Goal: Information Seeking & Learning: Learn about a topic

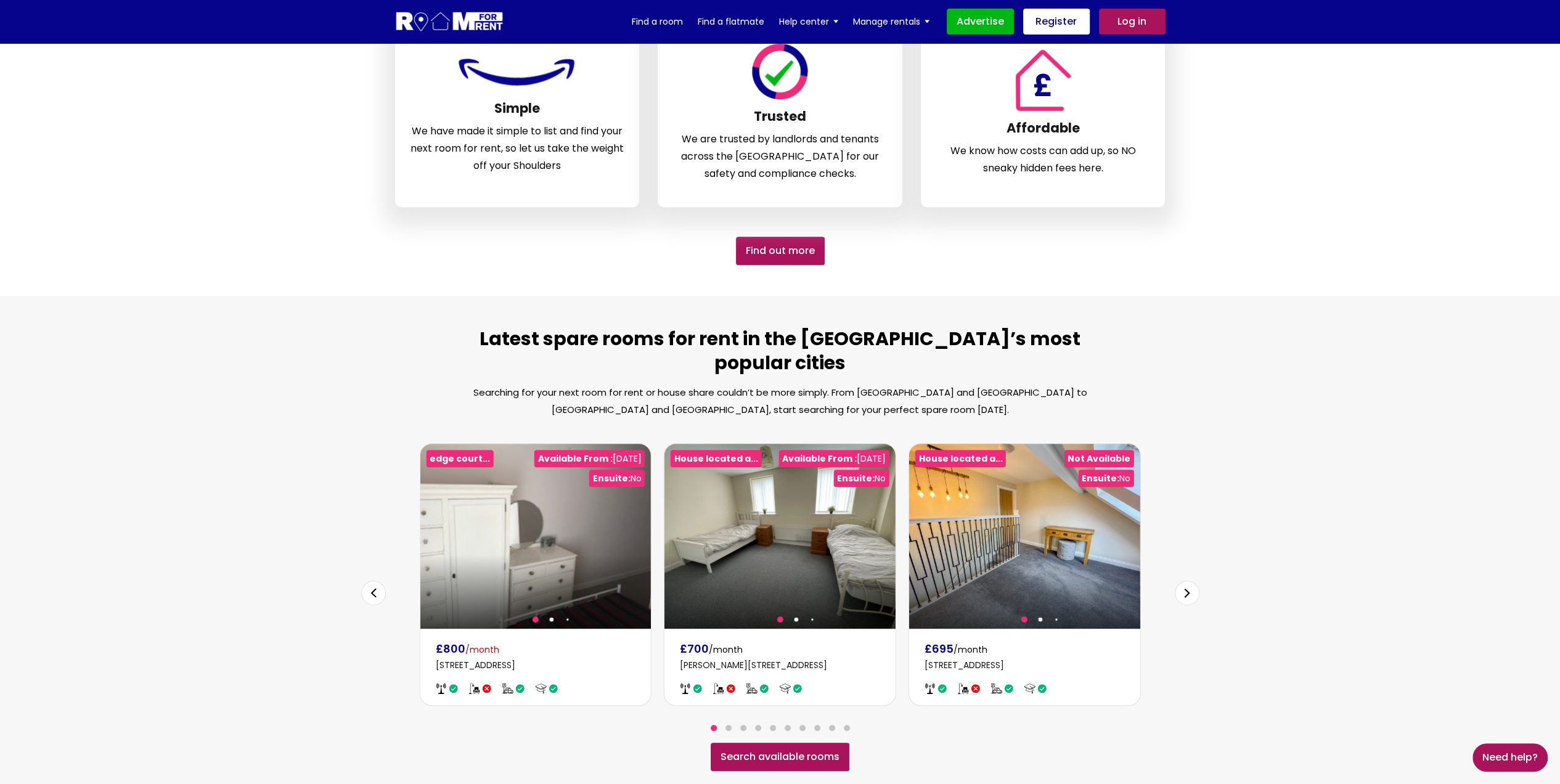
scroll to position [493, 0]
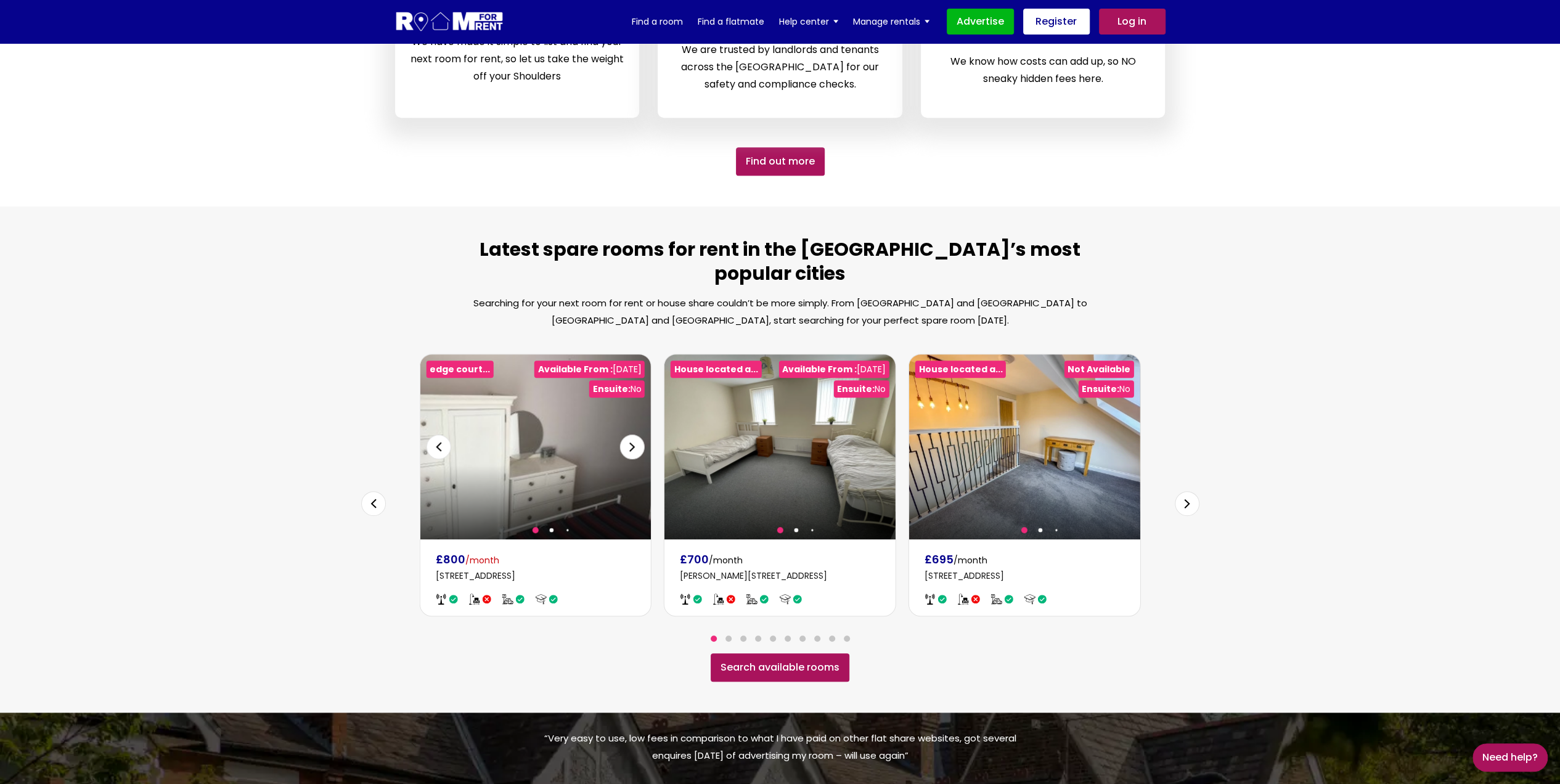
click at [630, 434] on div "Next slide" at bounding box center [633, 447] width 25 height 25
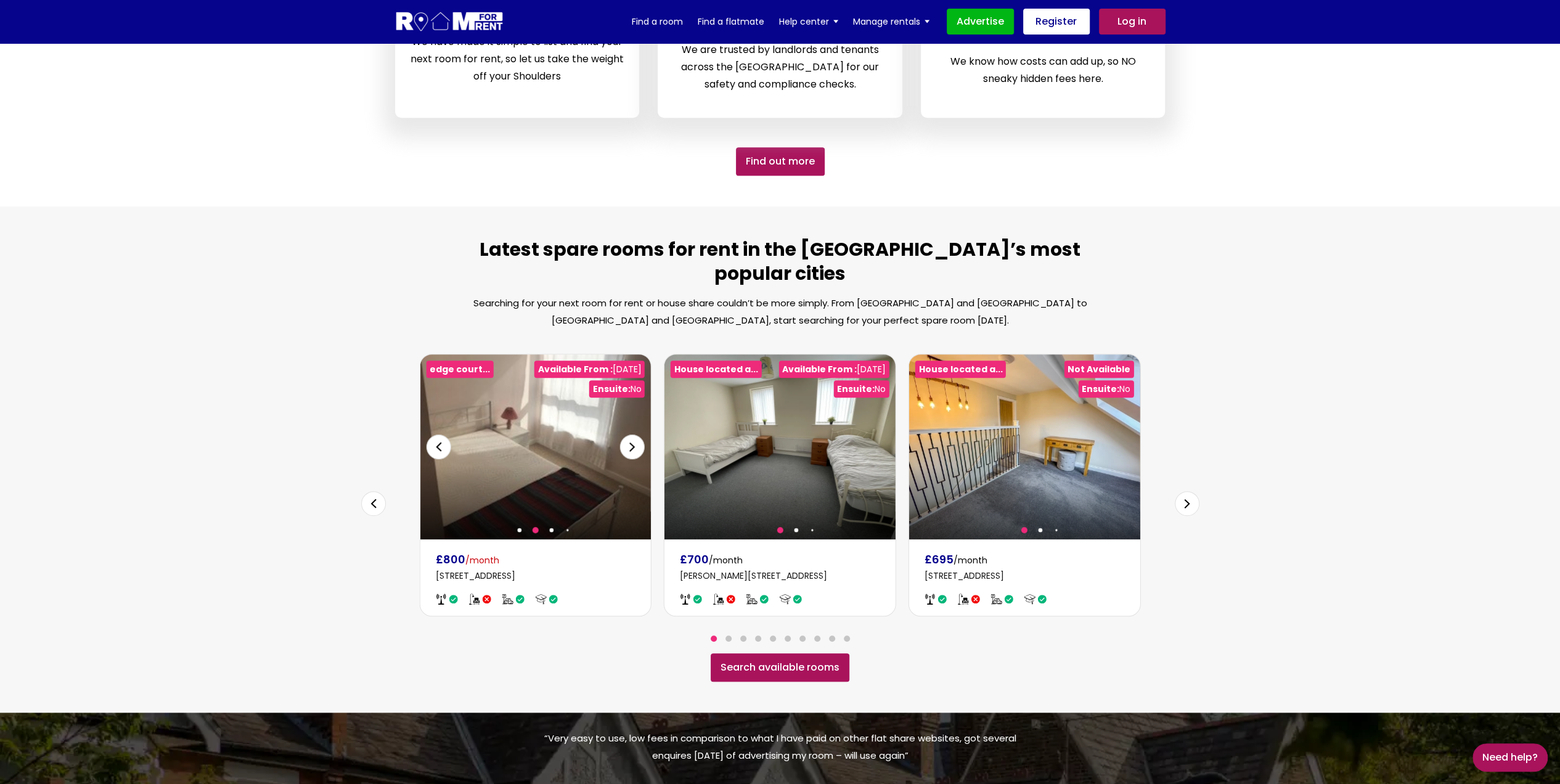
click at [630, 434] on div "Next slide" at bounding box center [633, 447] width 25 height 25
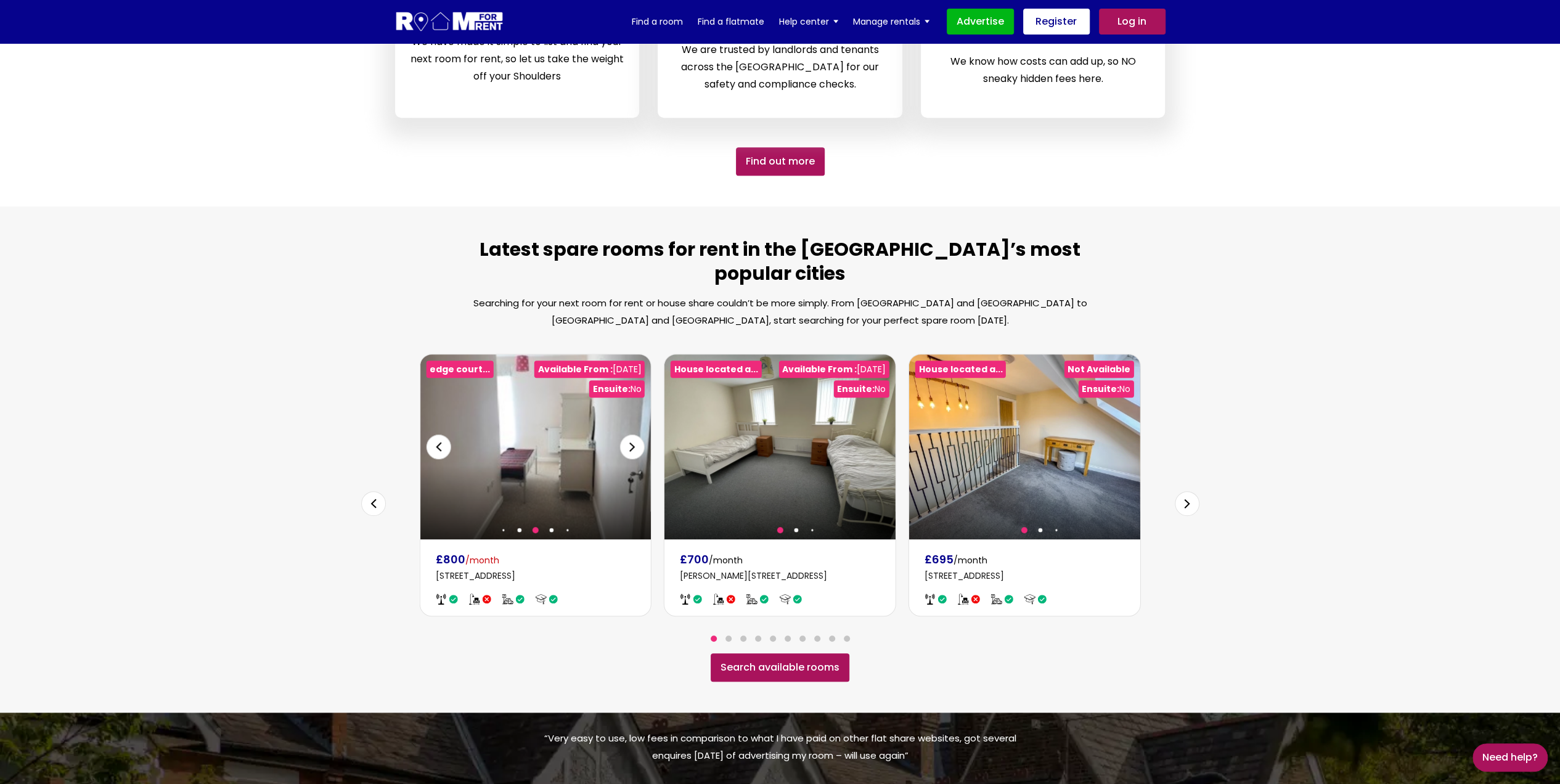
click at [630, 434] on div "Next slide" at bounding box center [633, 447] width 25 height 25
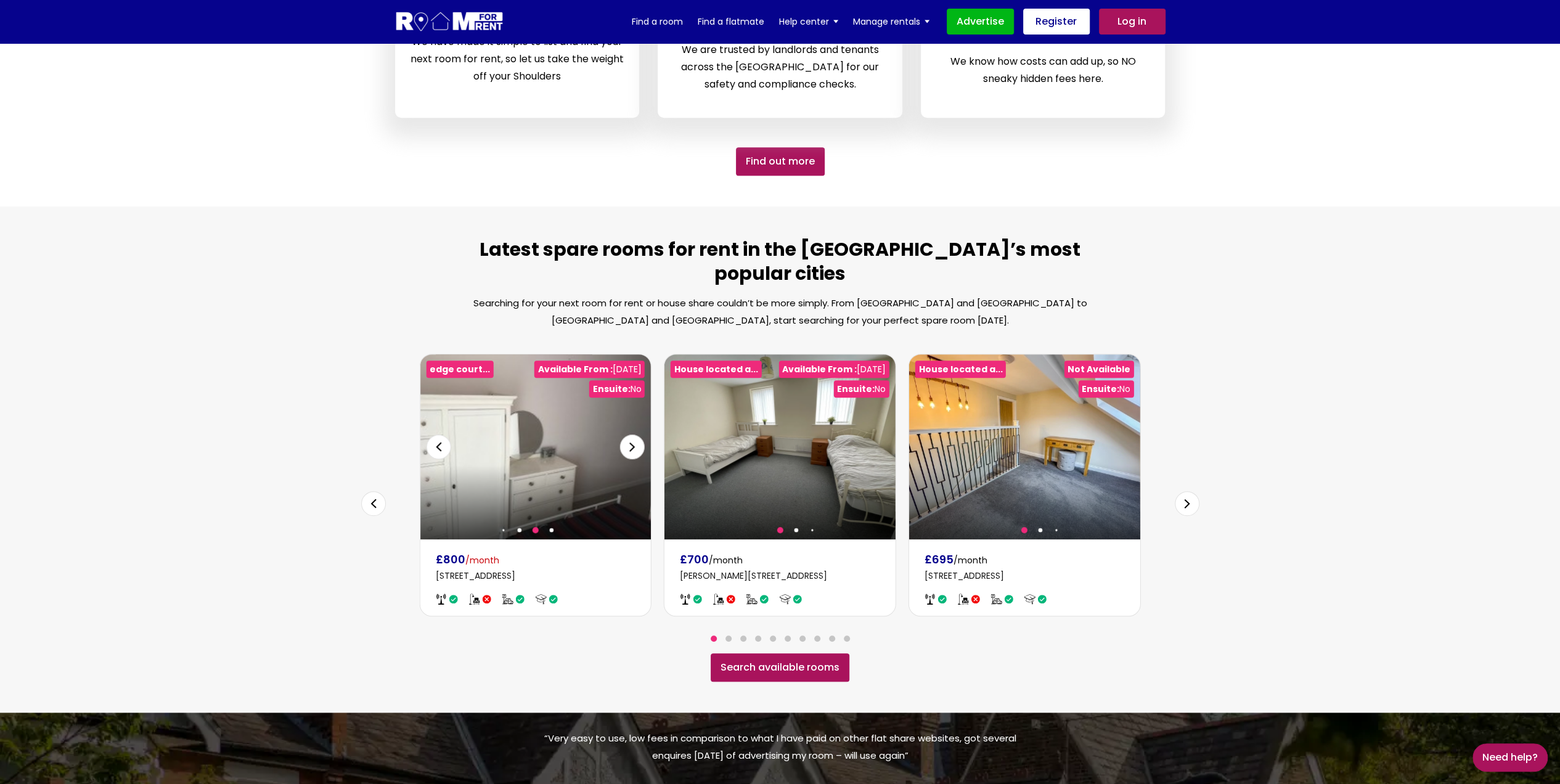
click at [630, 434] on div "Next slide" at bounding box center [633, 447] width 25 height 25
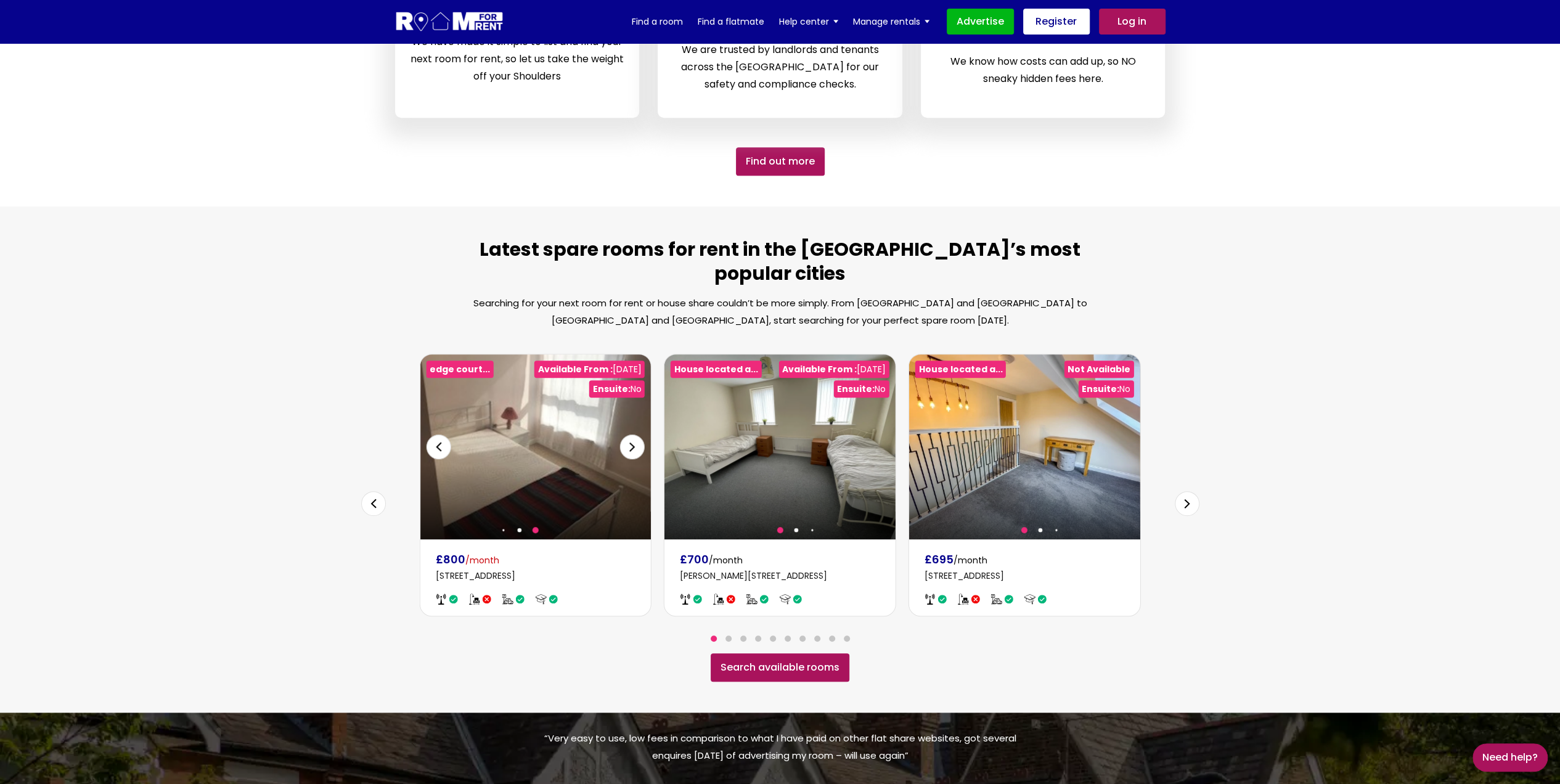
click at [630, 434] on div "Next slide" at bounding box center [633, 447] width 25 height 25
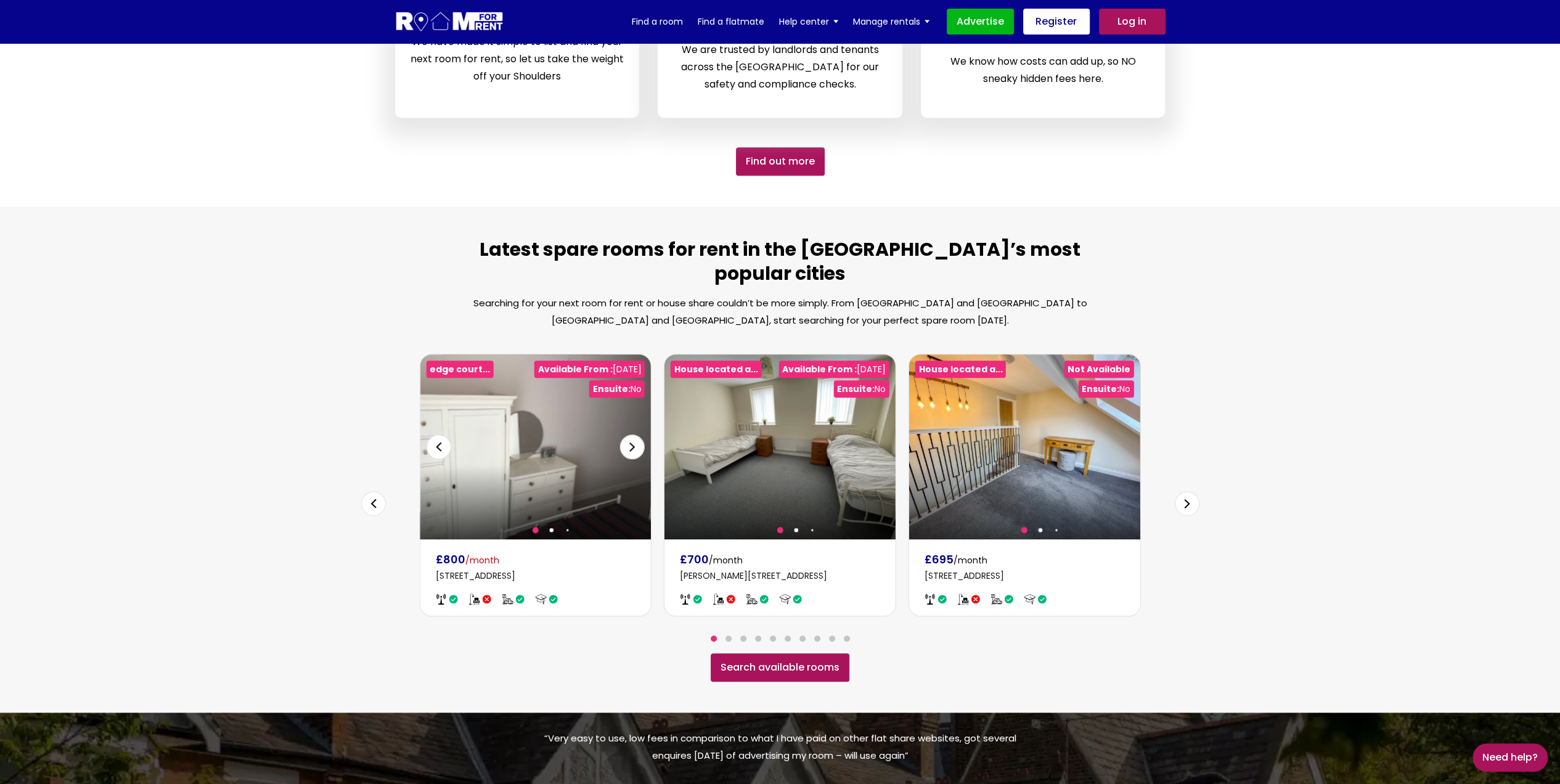
click at [630, 434] on div "Next slide" at bounding box center [633, 447] width 25 height 25
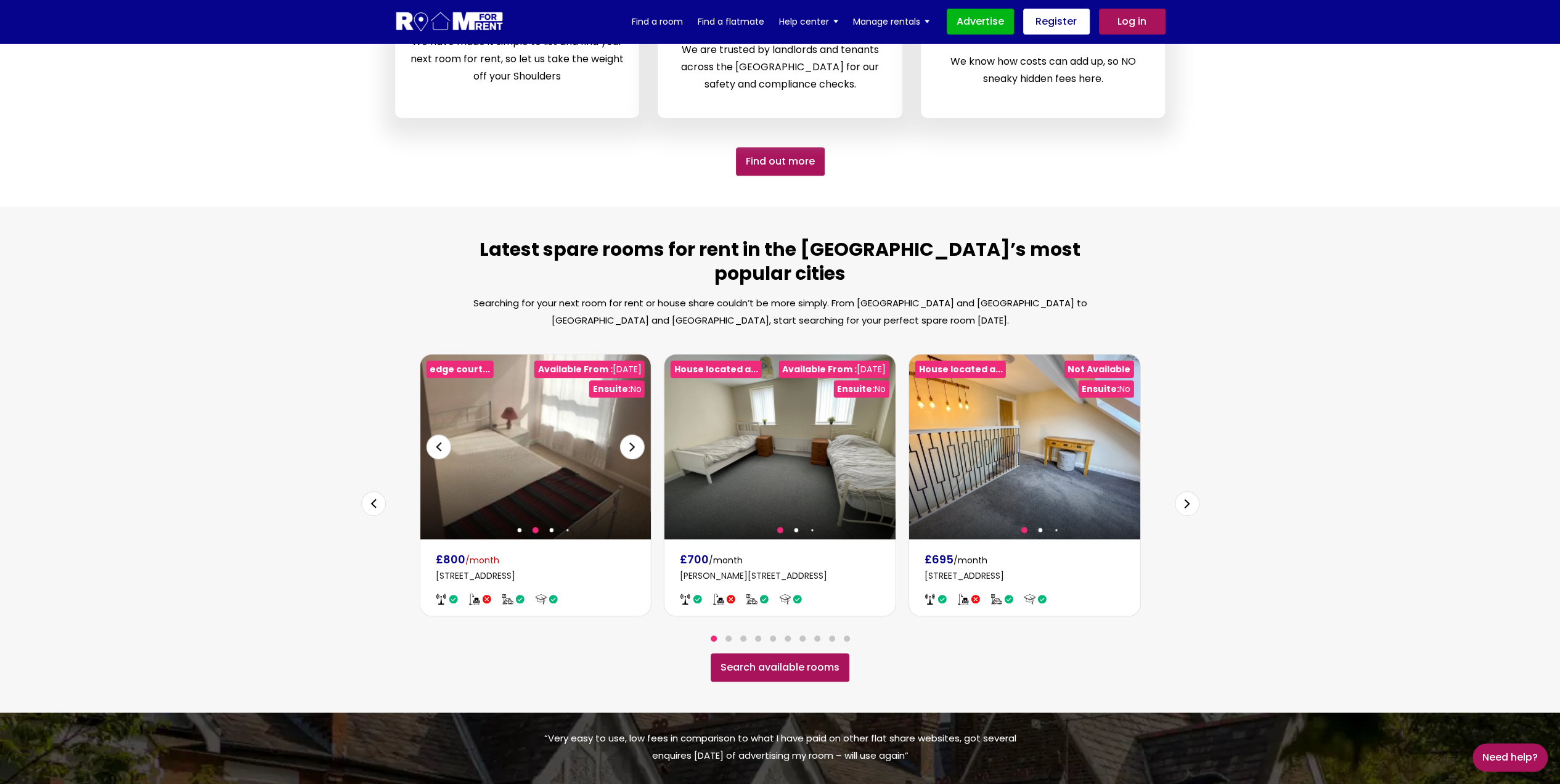
click at [630, 434] on div "Next slide" at bounding box center [633, 447] width 25 height 25
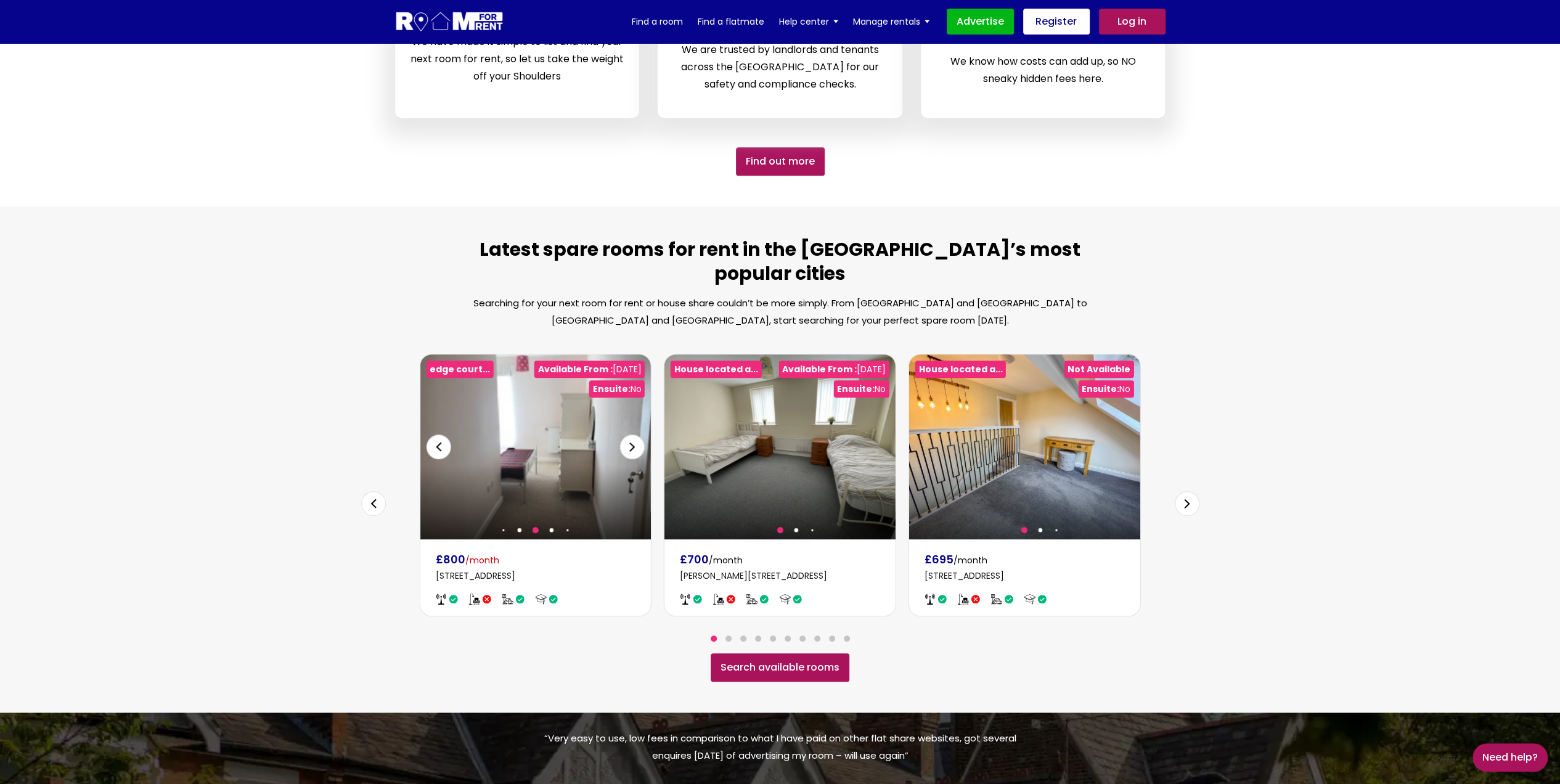
click at [630, 434] on div "Next slide" at bounding box center [633, 447] width 25 height 25
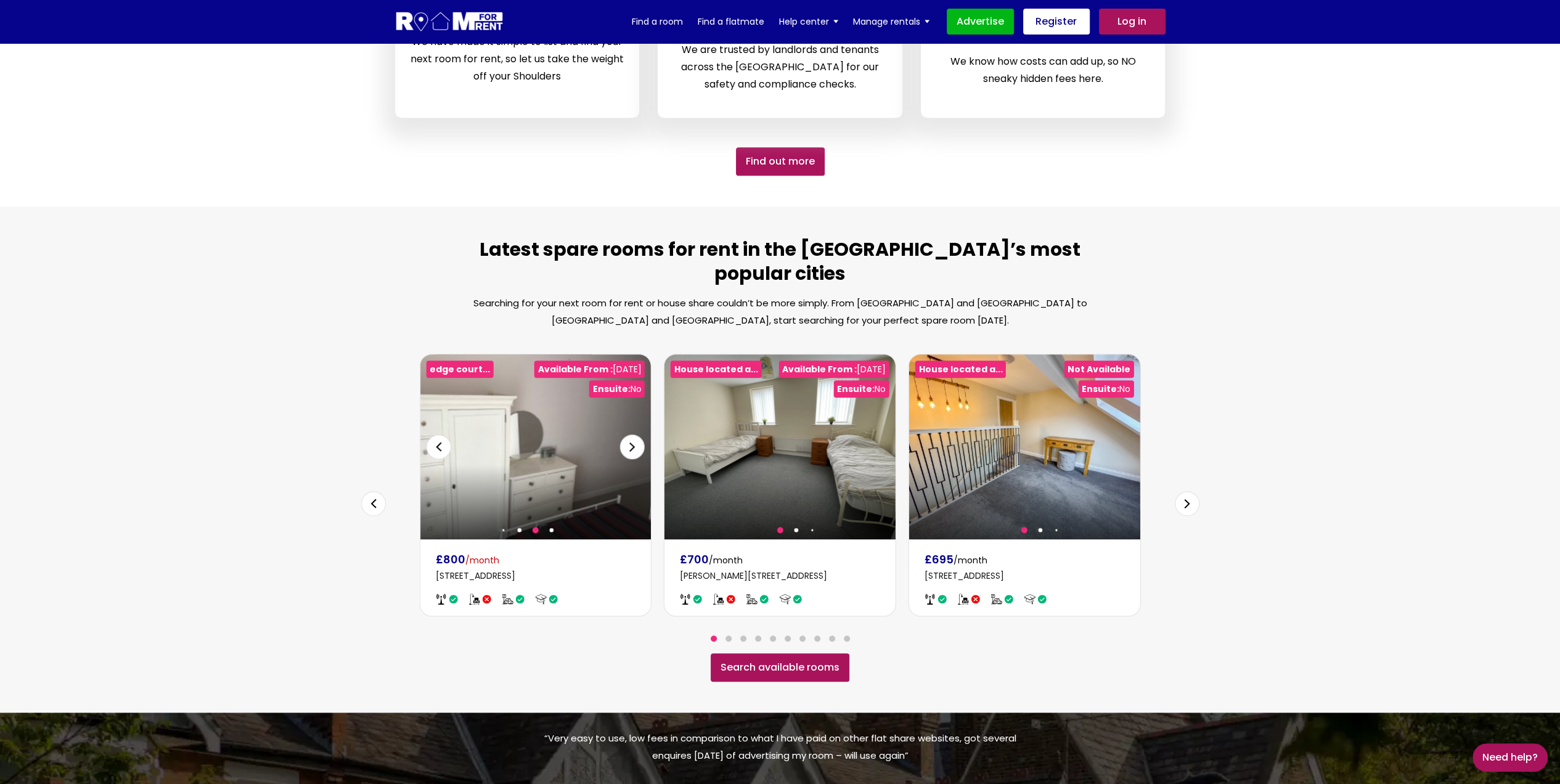
click at [630, 434] on div "Next slide" at bounding box center [633, 447] width 25 height 25
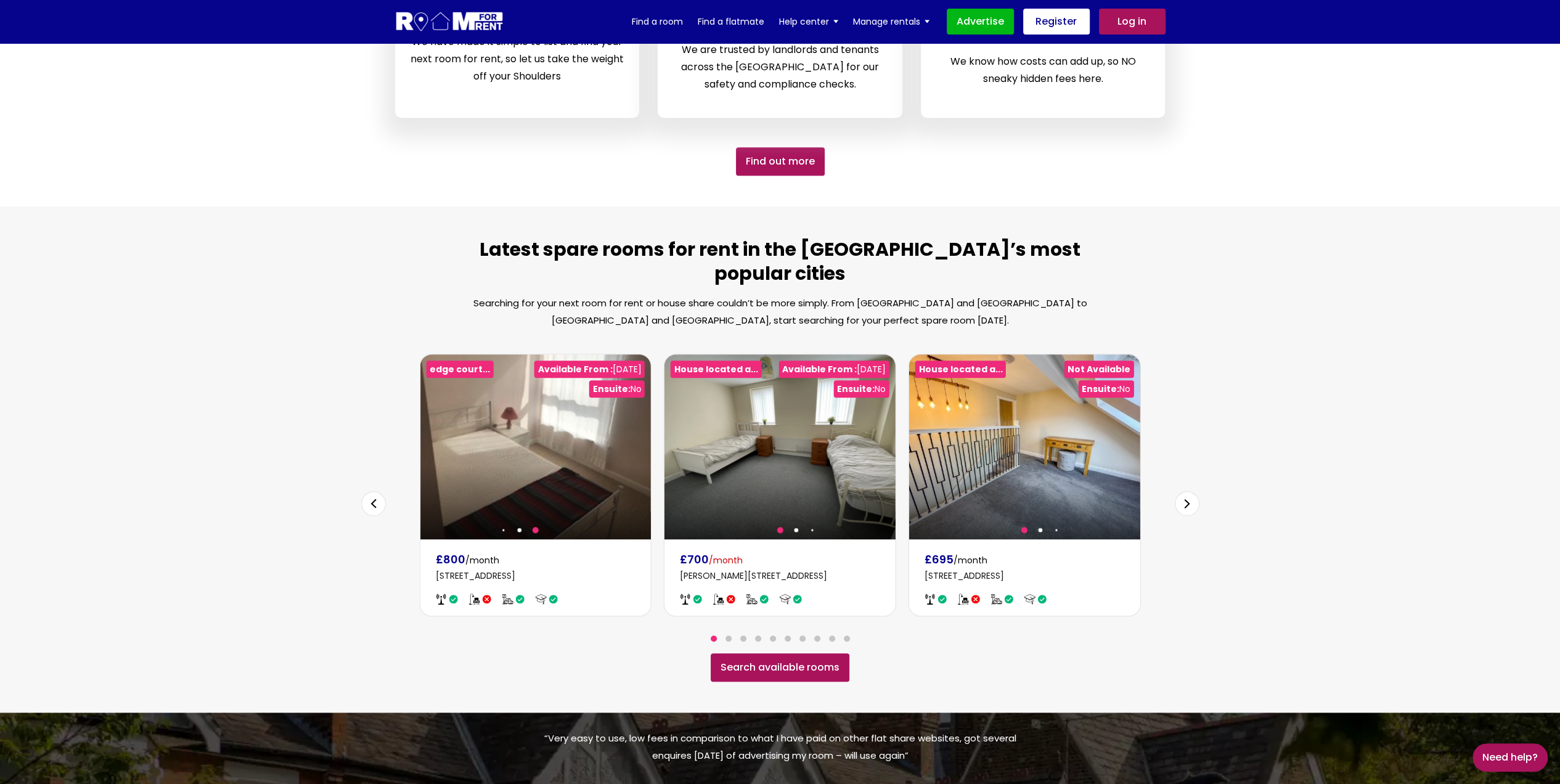
click at [735, 363] on b "House located a..." at bounding box center [716, 370] width 84 height 13
click at [990, 388] on img at bounding box center [1025, 447] width 231 height 185
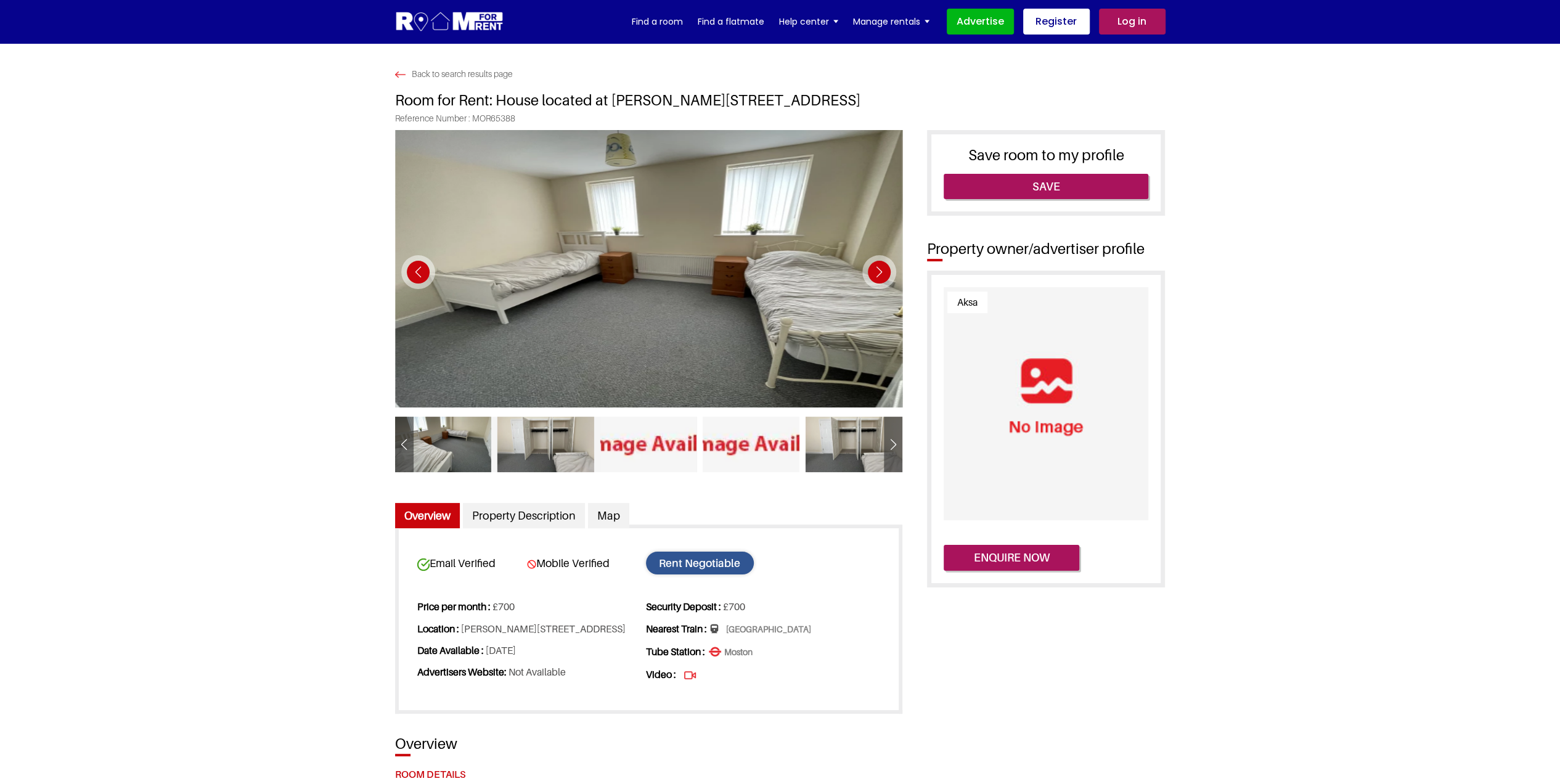
click at [875, 272] on div "Next slide" at bounding box center [879, 272] width 34 height 34
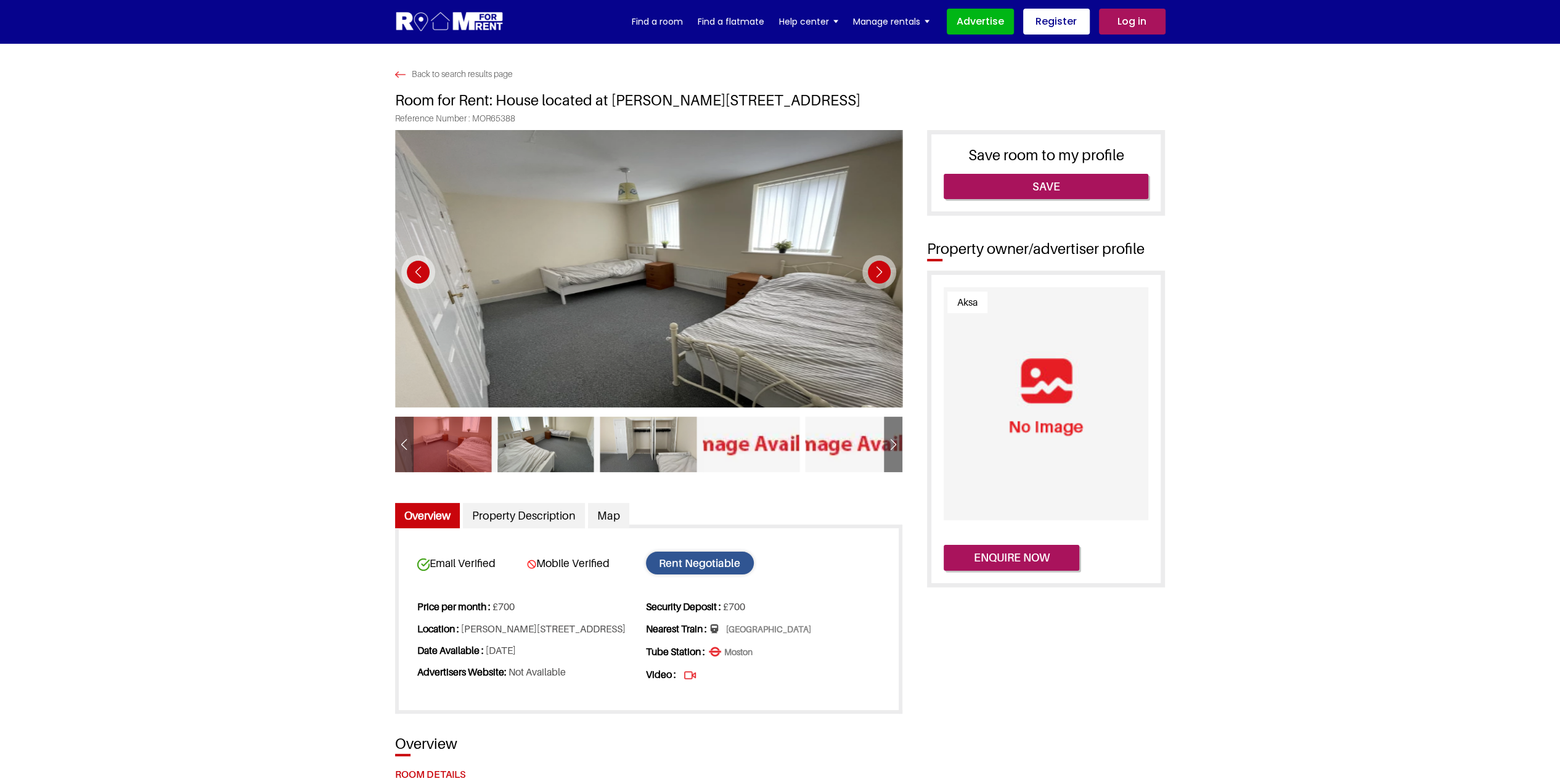
click at [875, 272] on div "Next slide" at bounding box center [879, 272] width 34 height 34
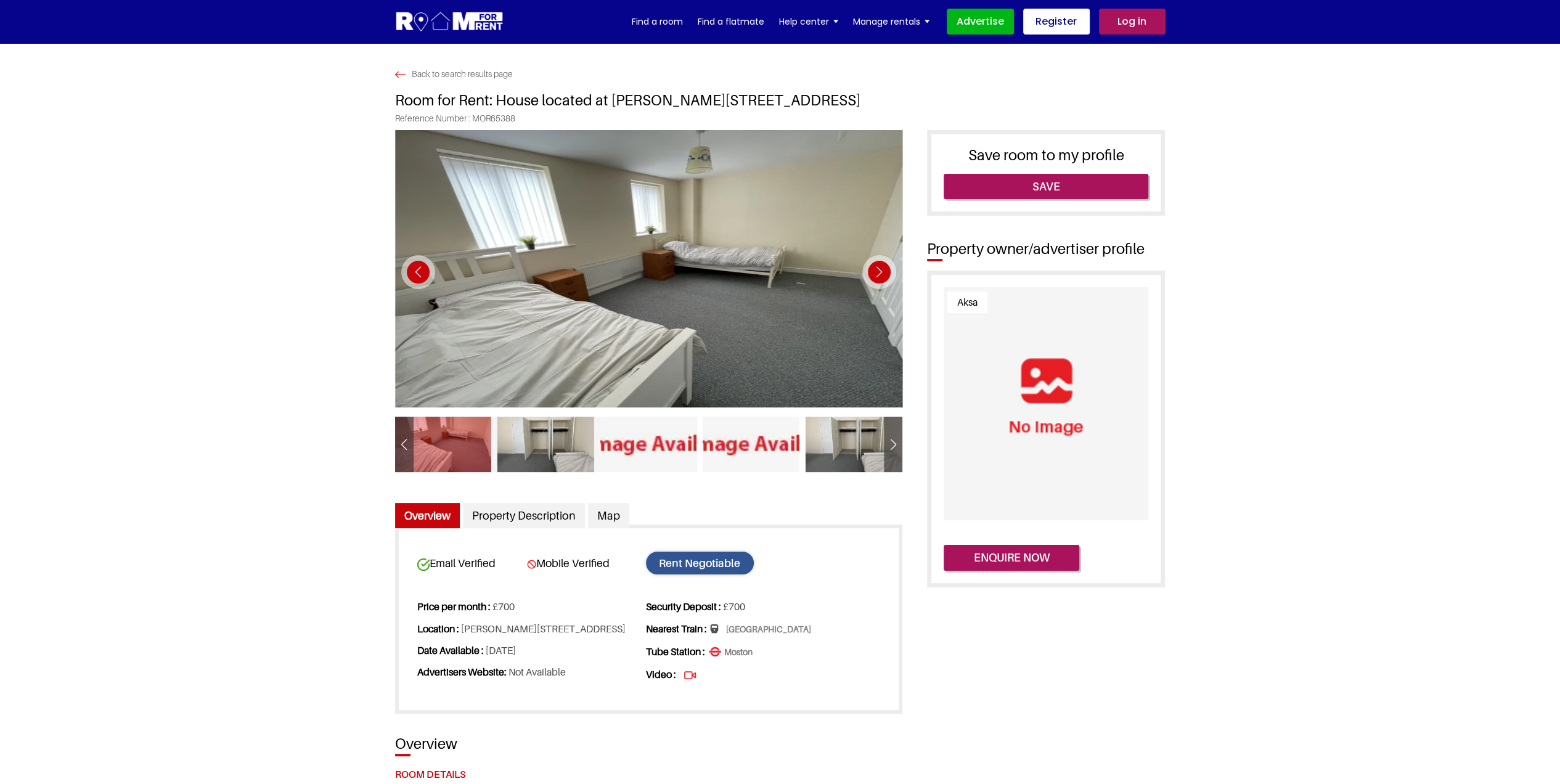
click at [875, 272] on div "Next slide" at bounding box center [879, 272] width 34 height 34
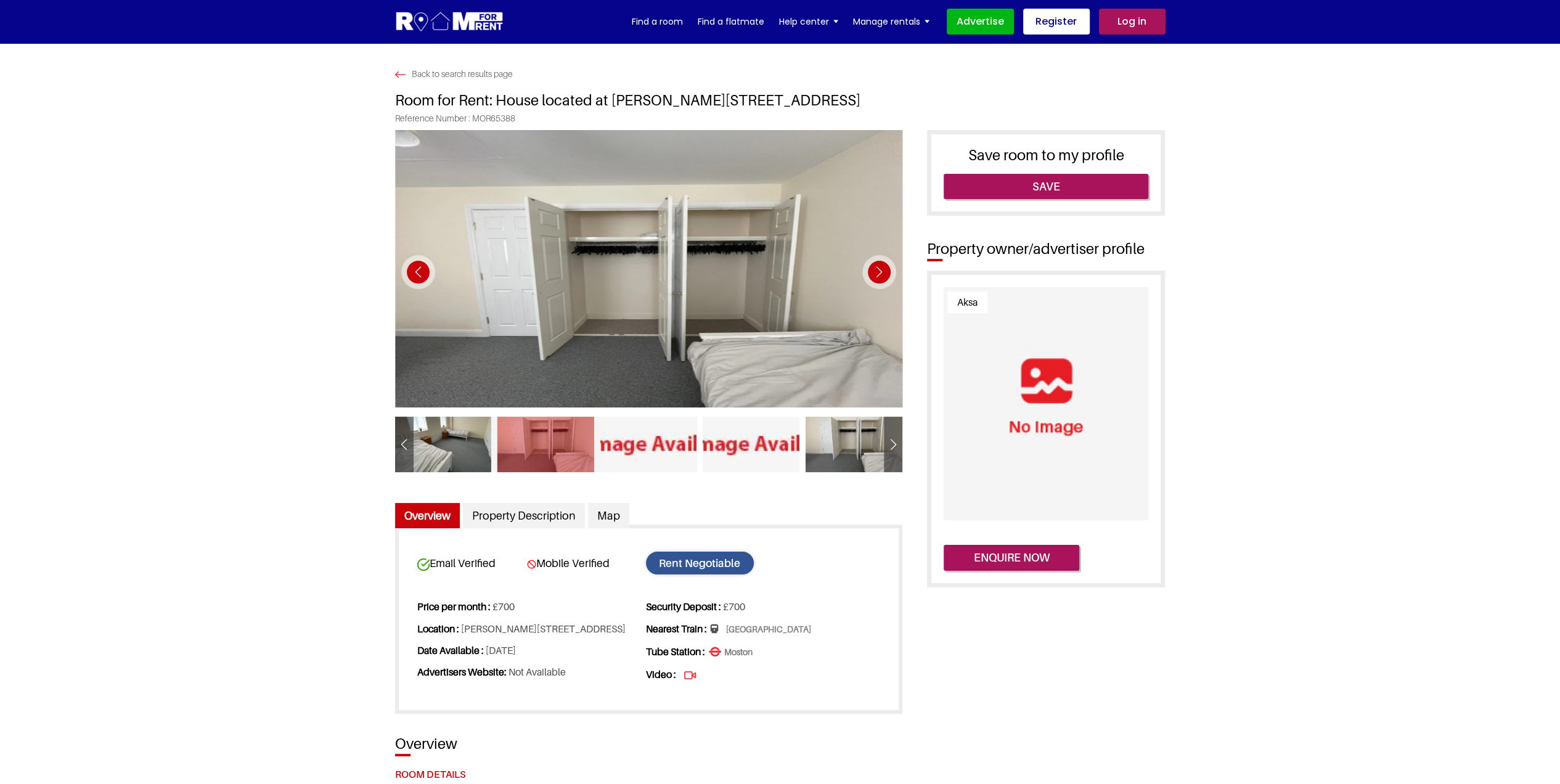
click at [875, 272] on div "Next slide" at bounding box center [879, 272] width 34 height 34
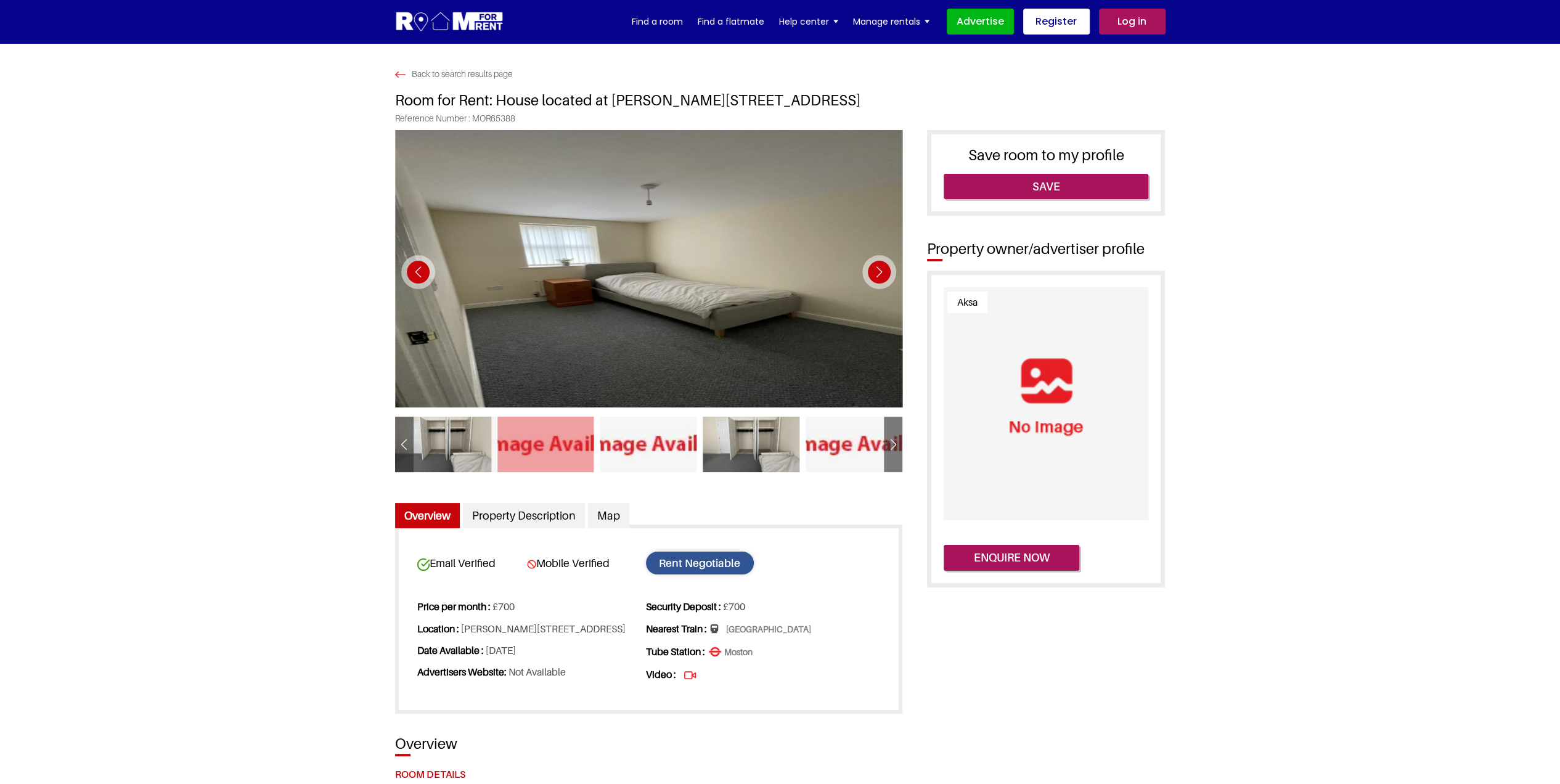
click at [875, 272] on div "Next slide" at bounding box center [879, 272] width 34 height 34
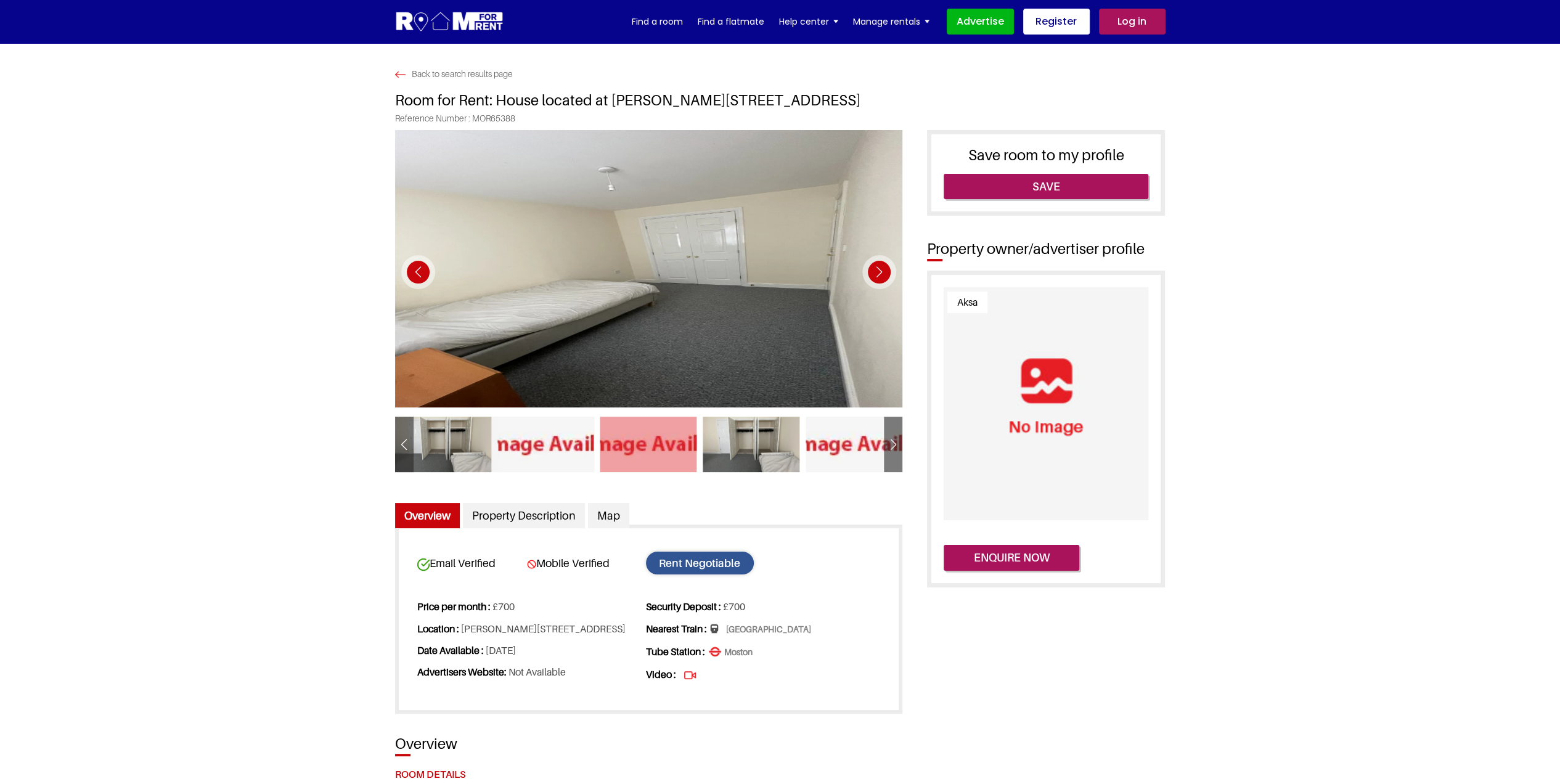
click at [875, 272] on div "Next slide" at bounding box center [879, 272] width 34 height 34
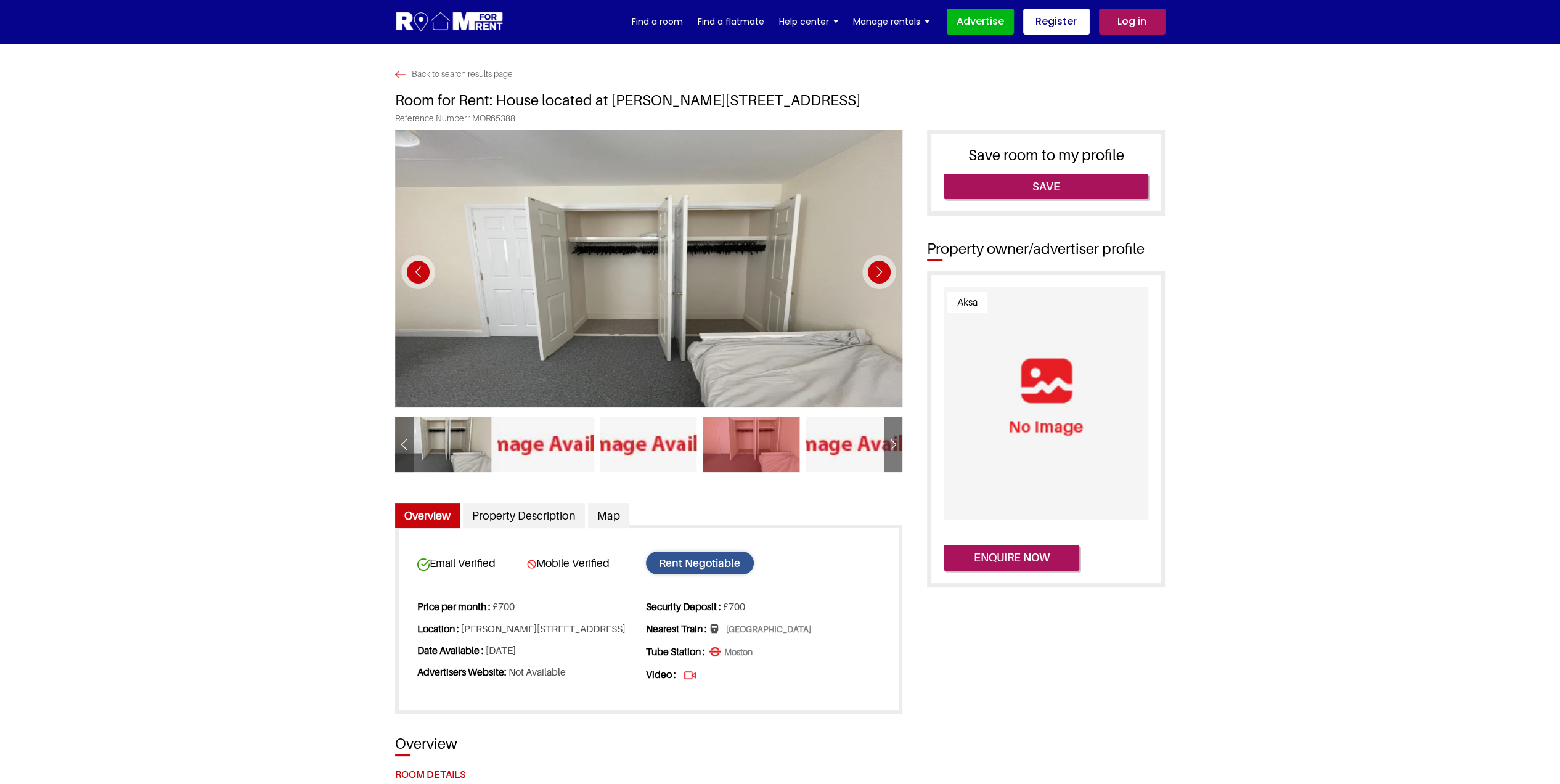
click at [875, 272] on div "Next slide" at bounding box center [879, 272] width 34 height 34
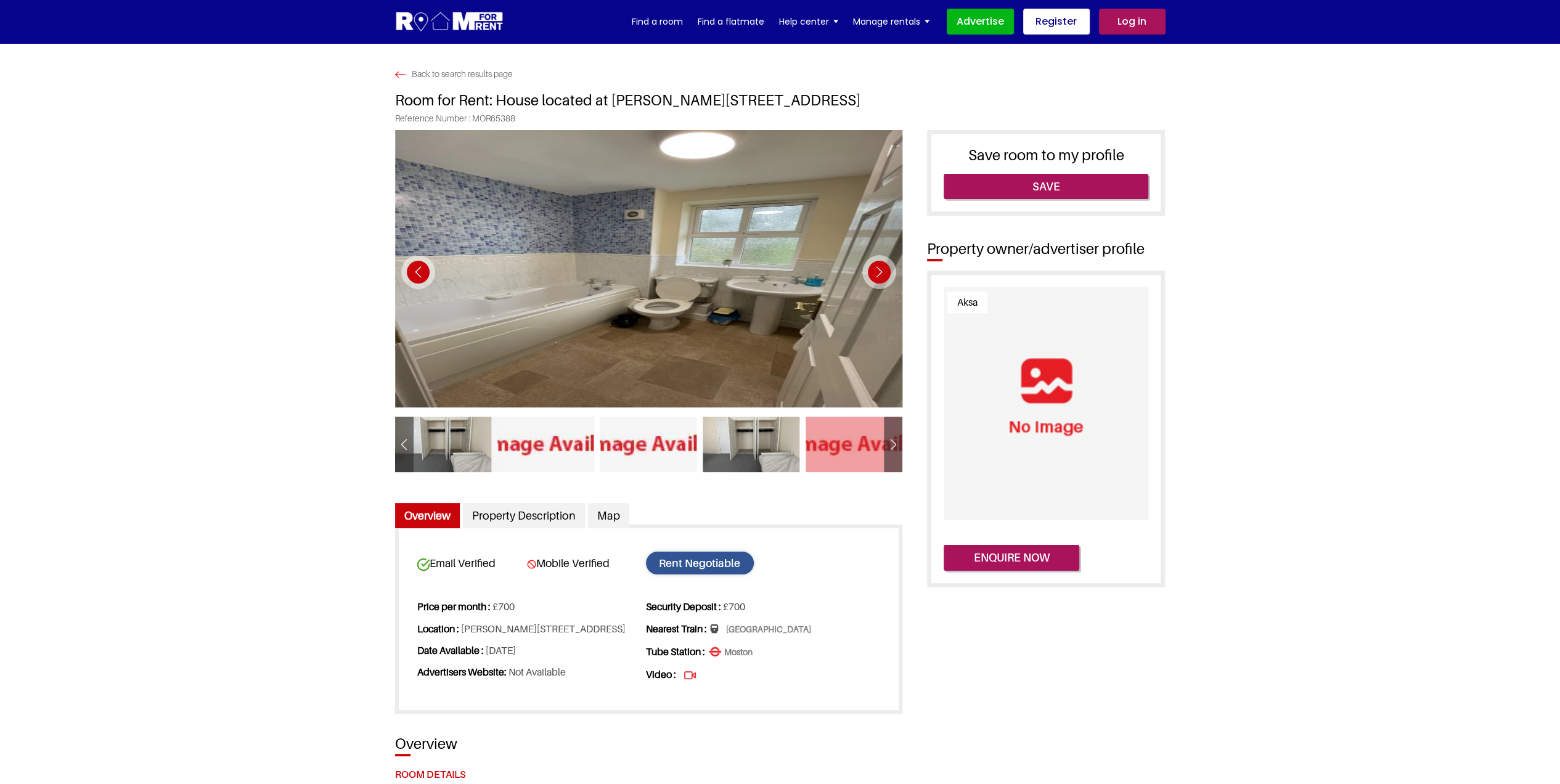
click at [875, 272] on div "Next slide" at bounding box center [879, 272] width 34 height 34
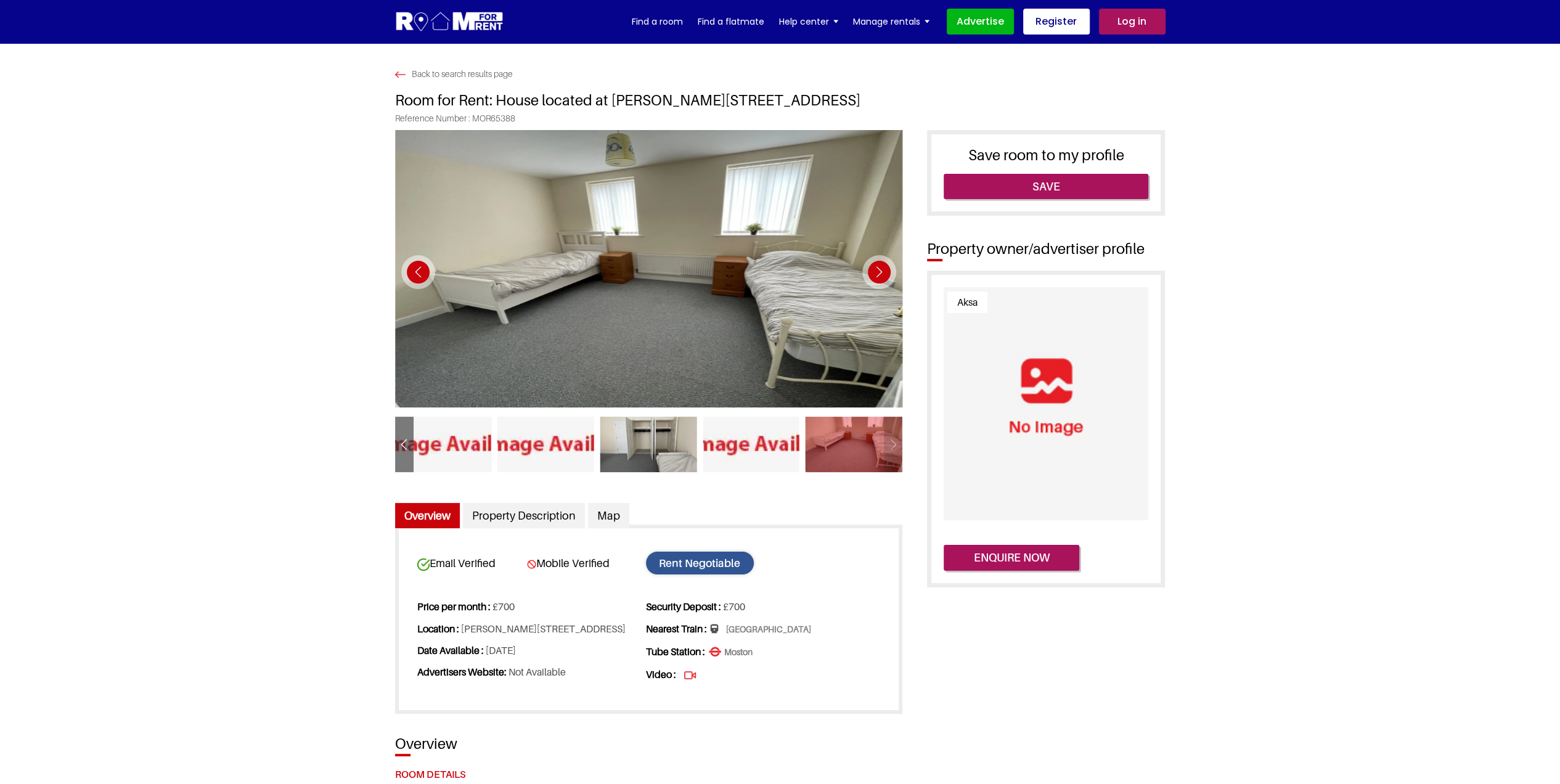
click at [875, 272] on div "Next slide" at bounding box center [879, 272] width 34 height 34
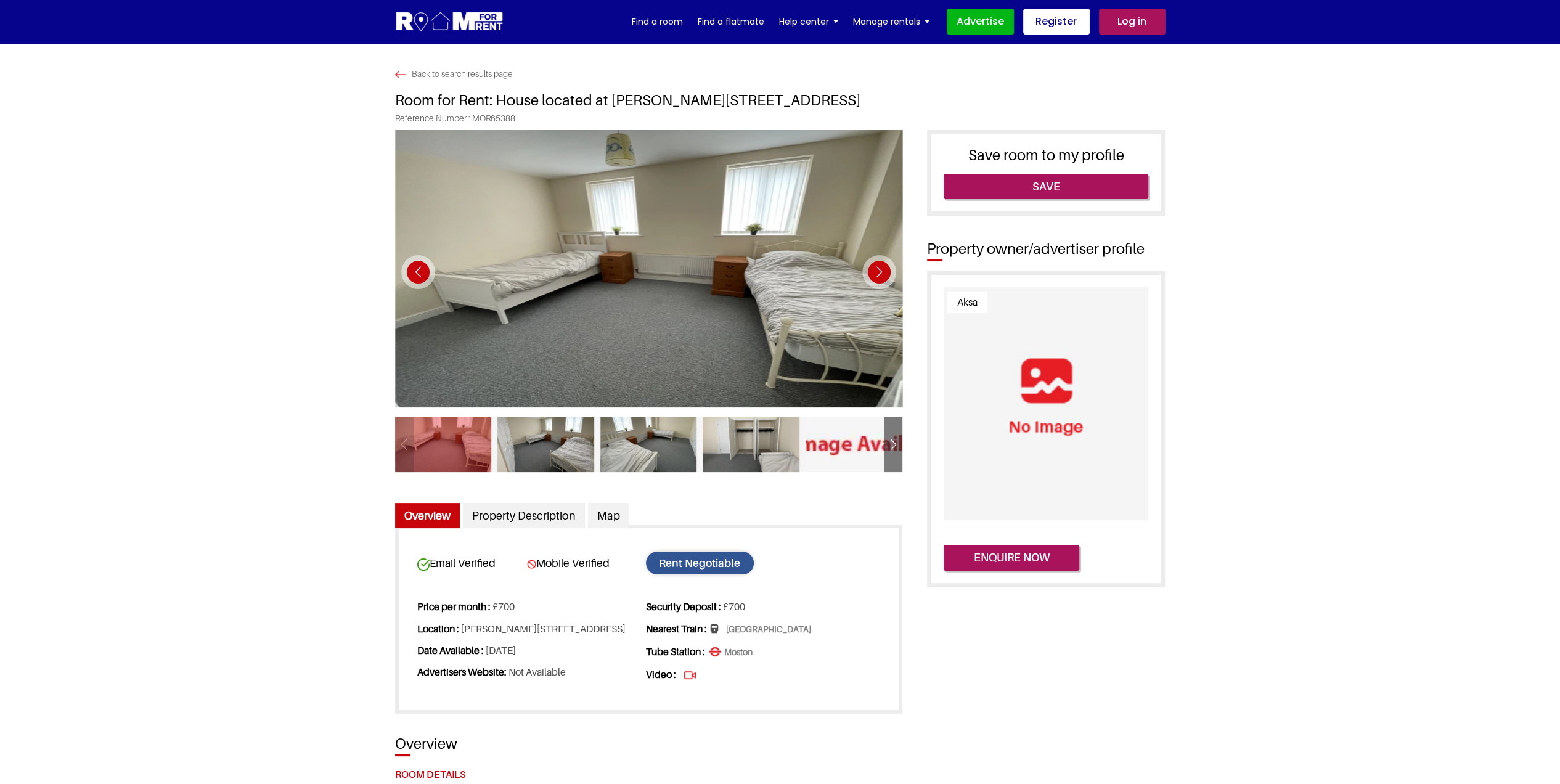
click at [875, 272] on div "Next slide" at bounding box center [879, 272] width 34 height 34
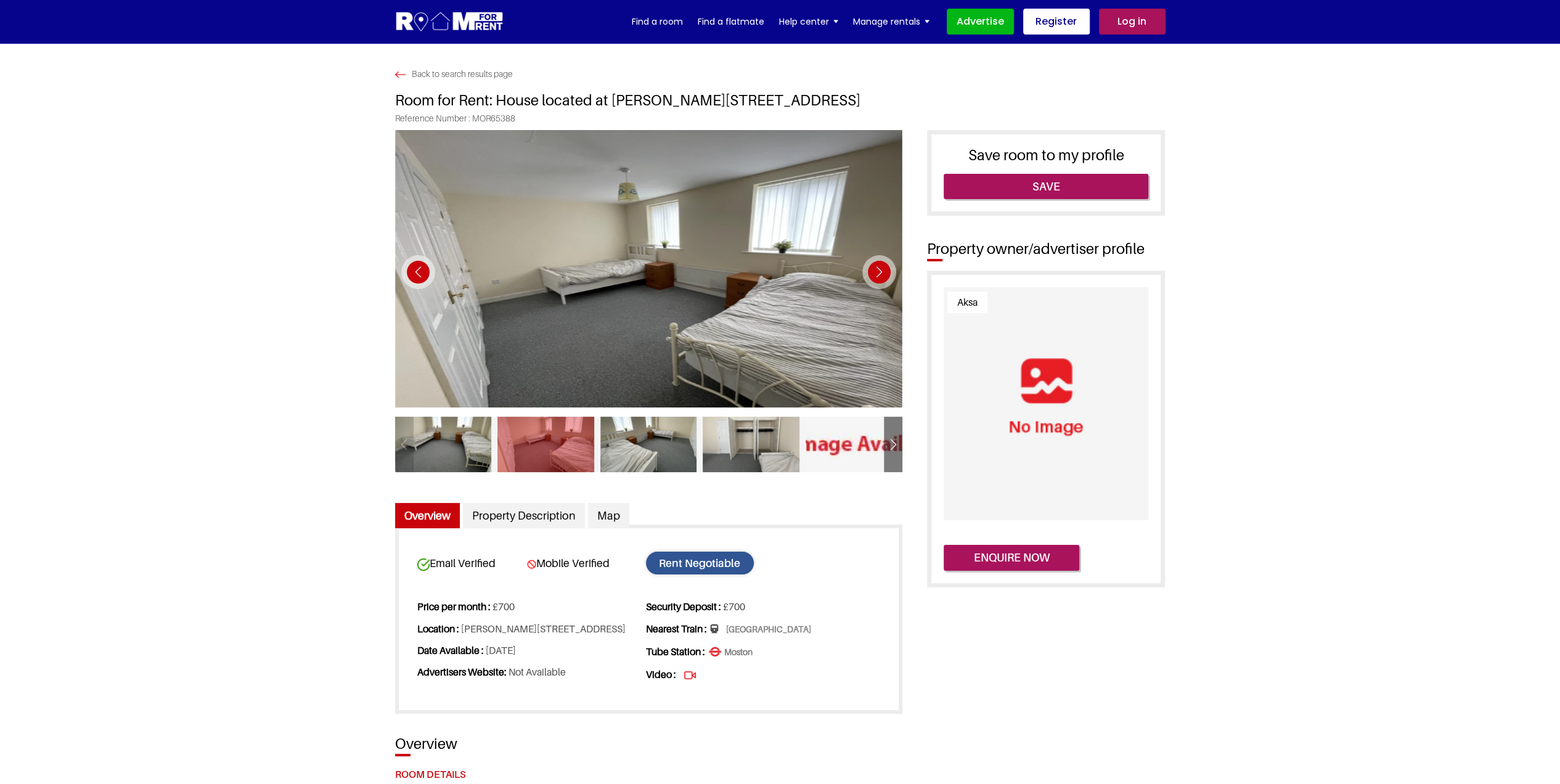
click at [875, 272] on div "Next slide" at bounding box center [879, 272] width 34 height 34
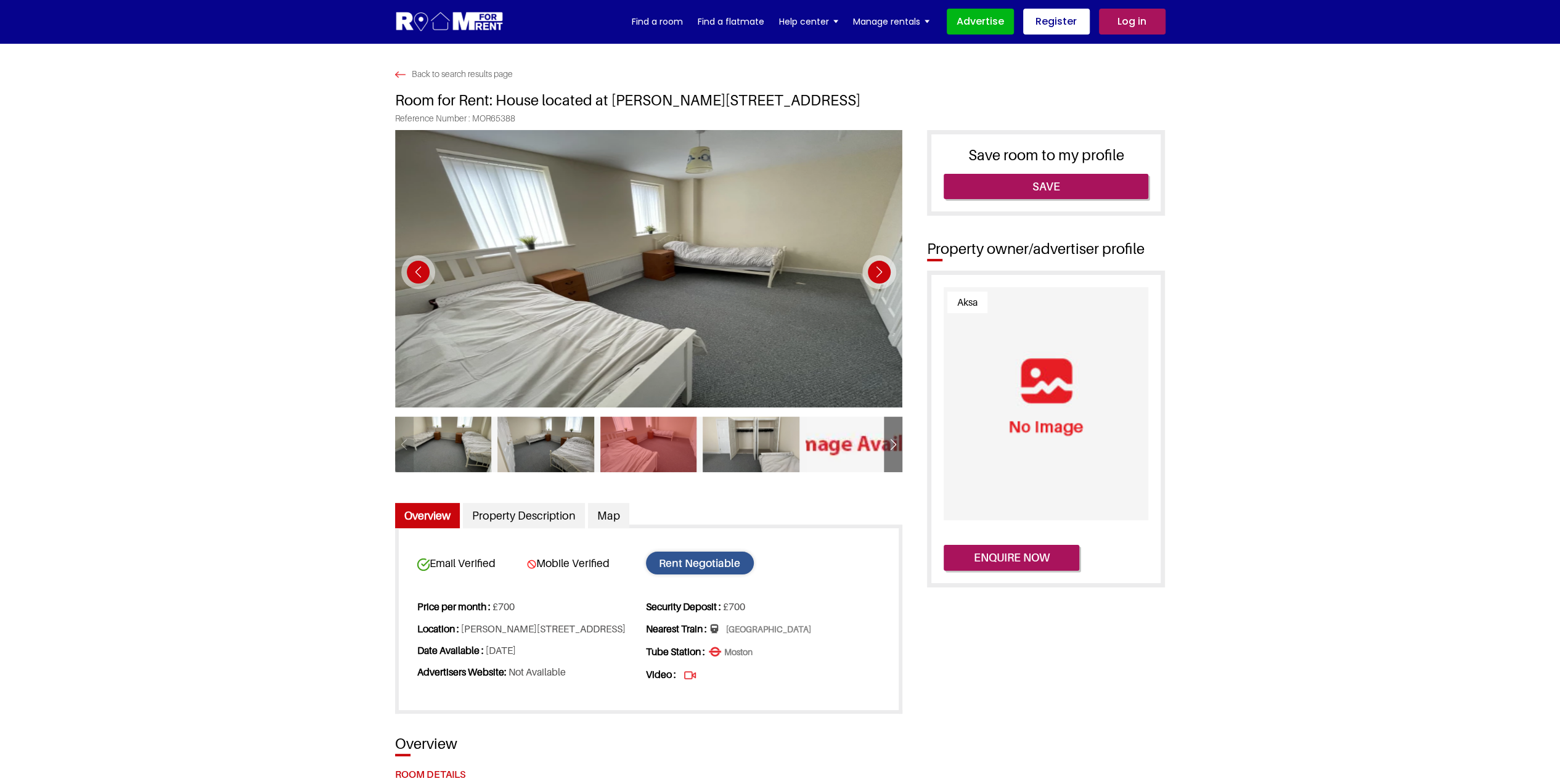
click at [875, 272] on div "Next slide" at bounding box center [879, 272] width 34 height 34
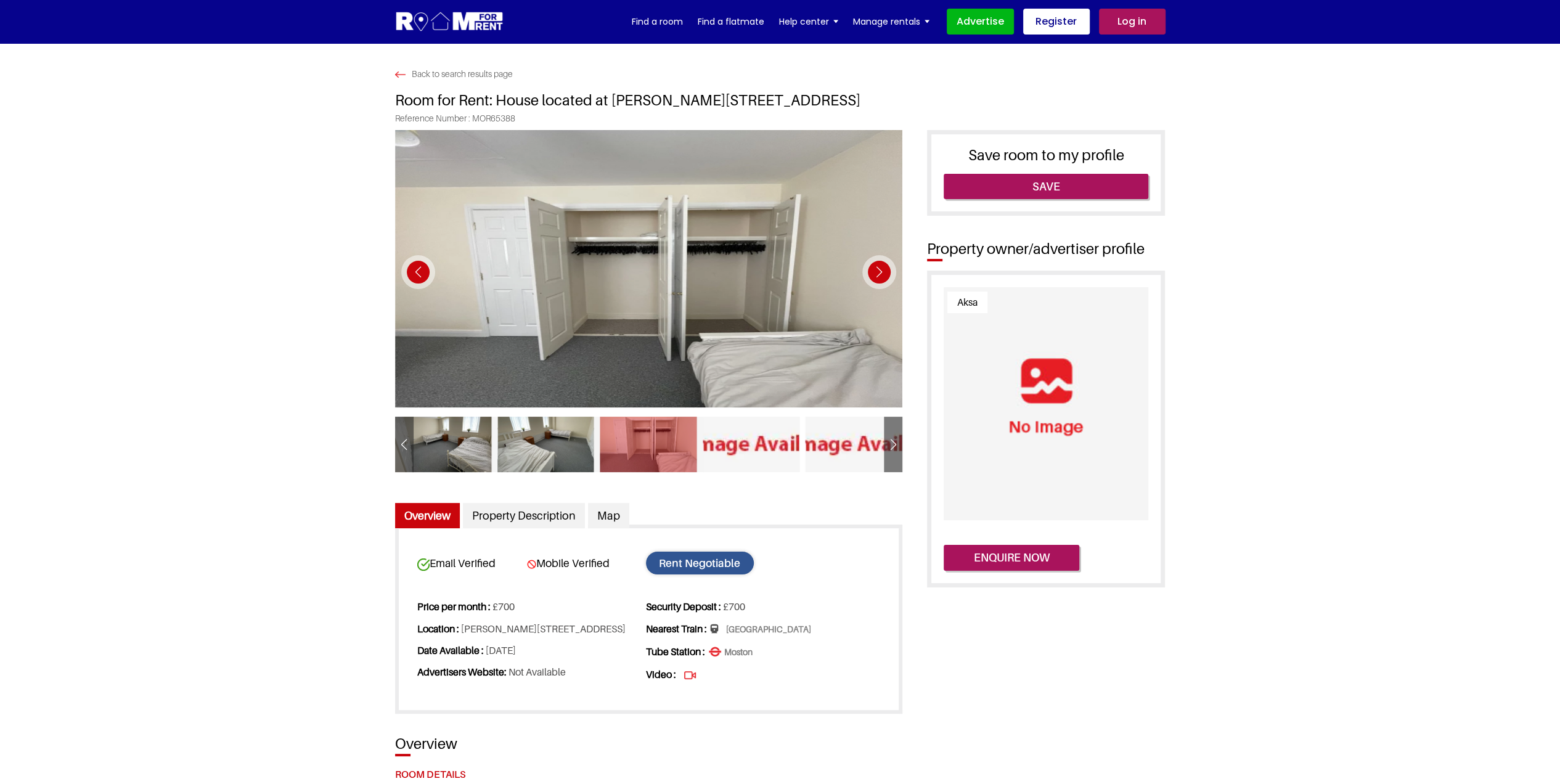
click at [875, 272] on div "Next slide" at bounding box center [879, 272] width 34 height 34
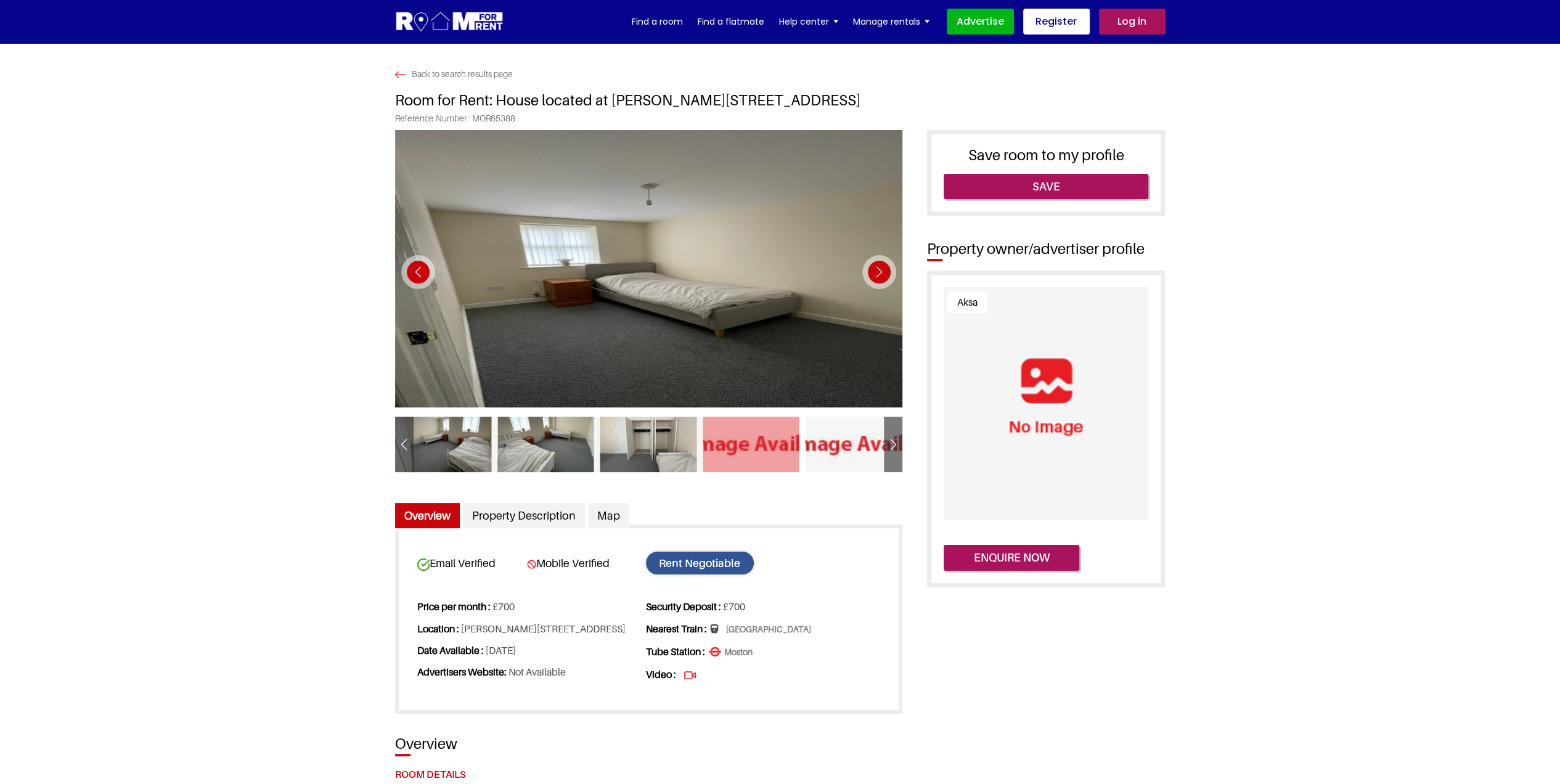
click at [875, 272] on div "Next slide" at bounding box center [879, 272] width 34 height 34
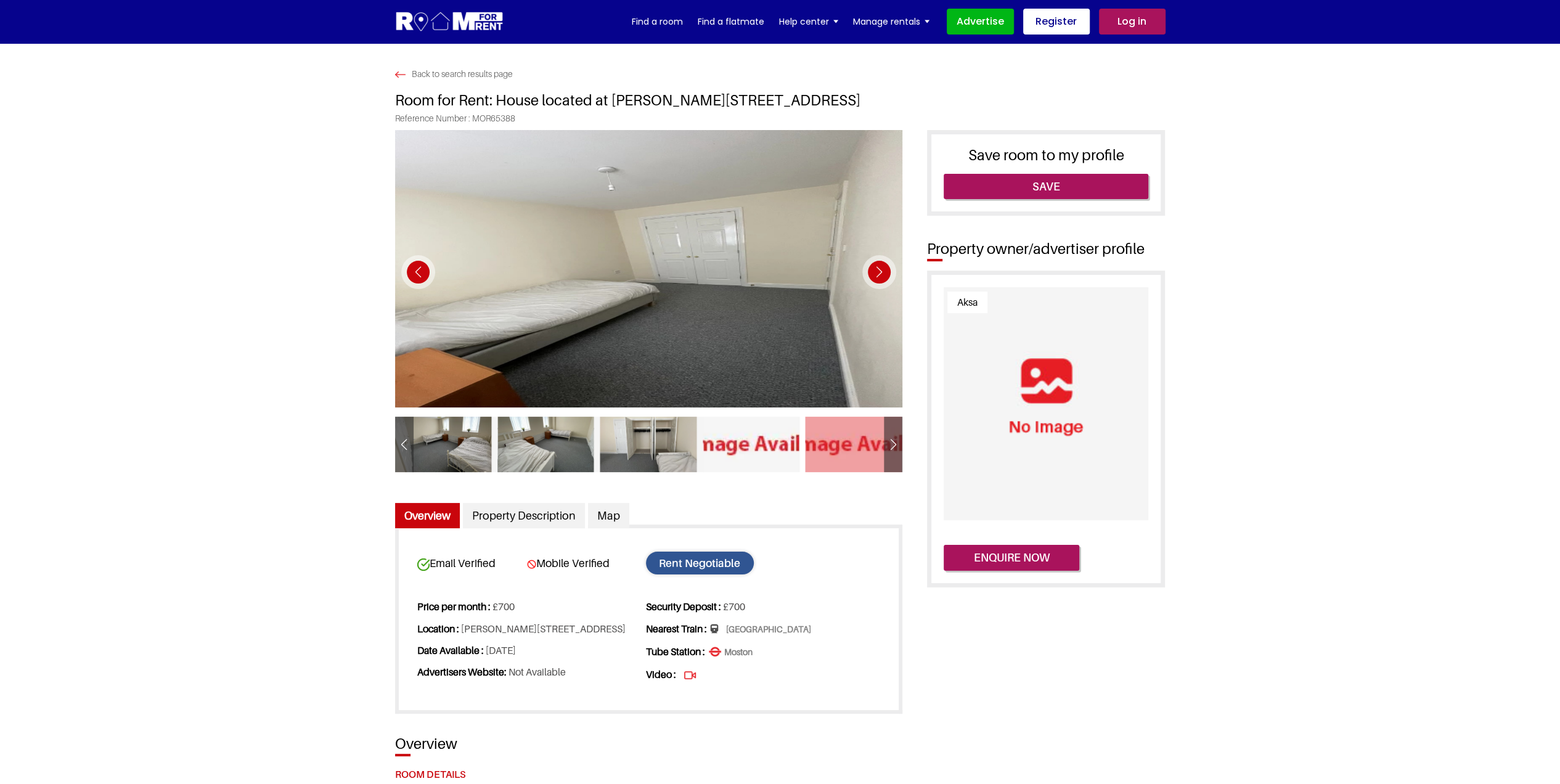
click at [875, 272] on div "Next slide" at bounding box center [879, 272] width 34 height 34
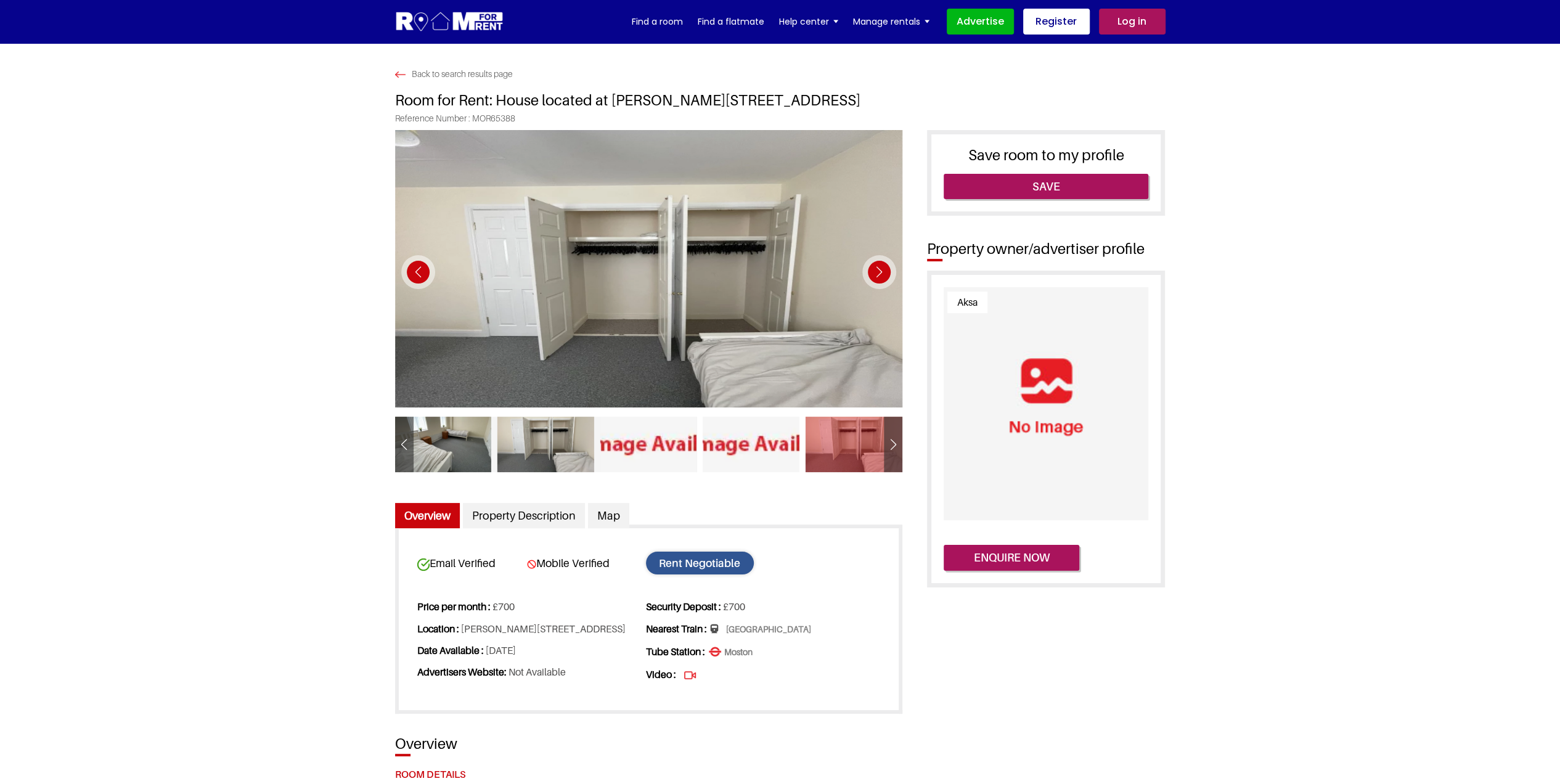
click at [875, 272] on div "Next slide" at bounding box center [879, 272] width 34 height 34
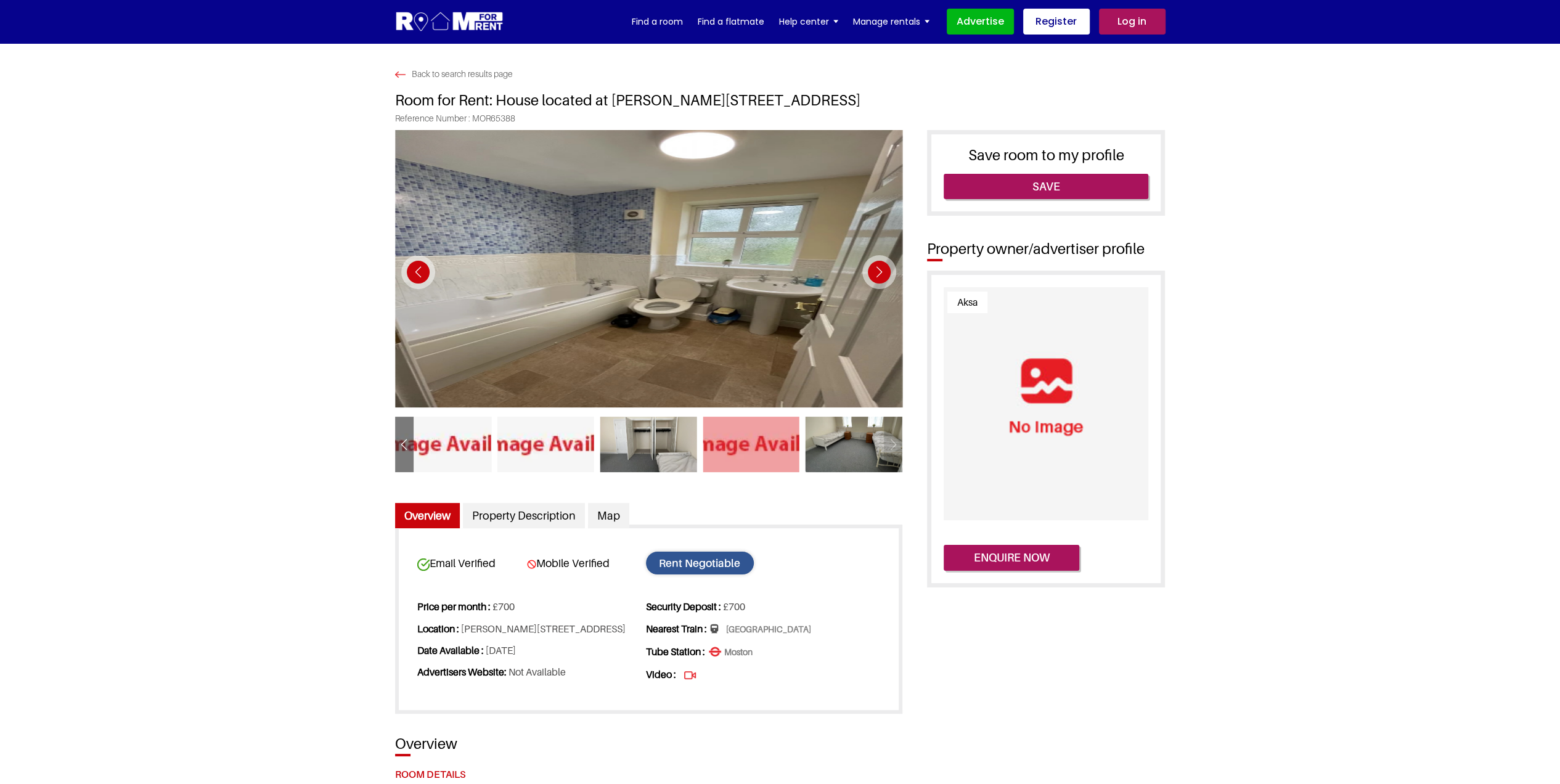
click at [875, 272] on div "Next slide" at bounding box center [879, 272] width 34 height 34
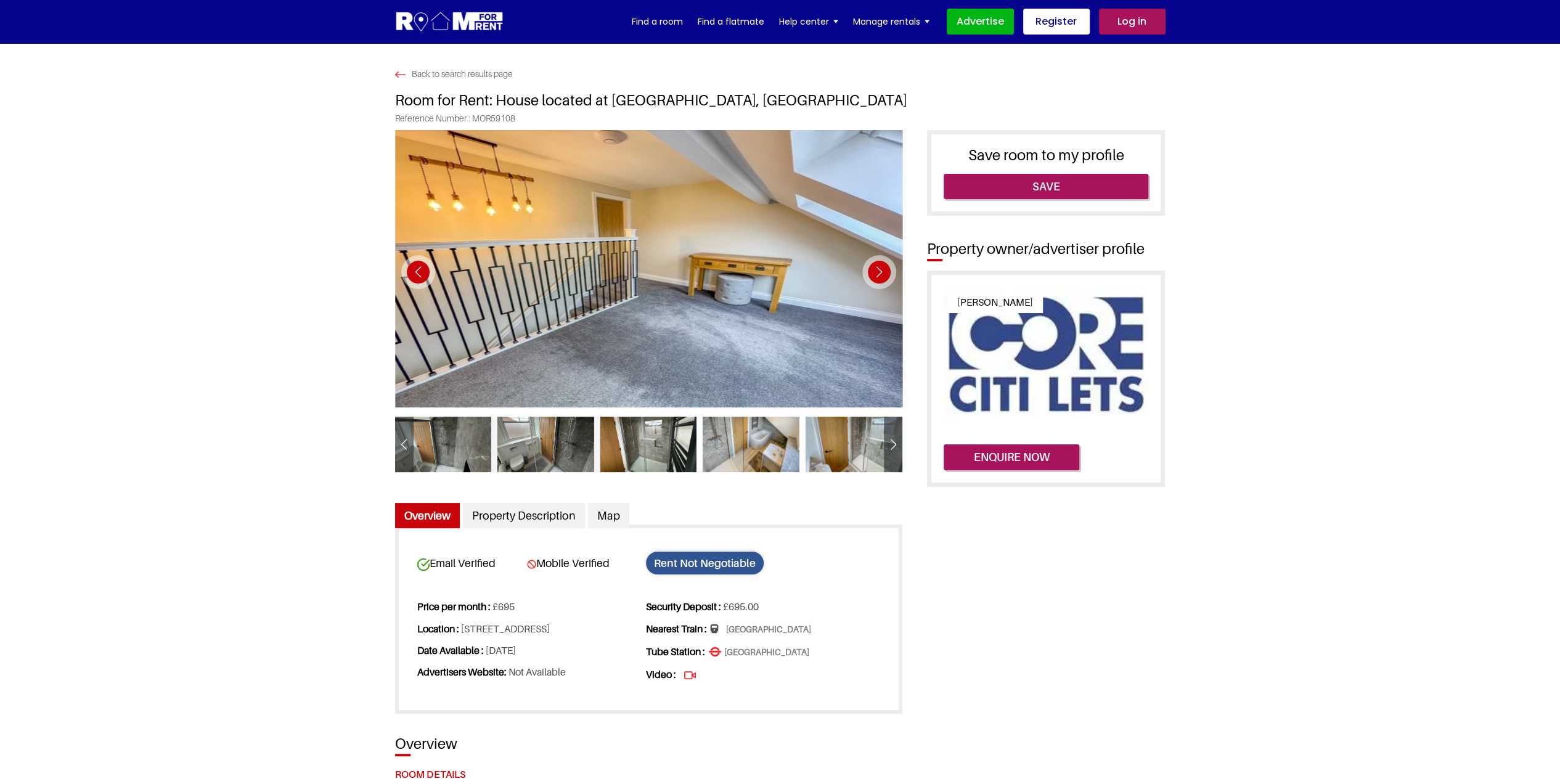
click at [464, 456] on div at bounding box center [443, 444] width 97 height 55
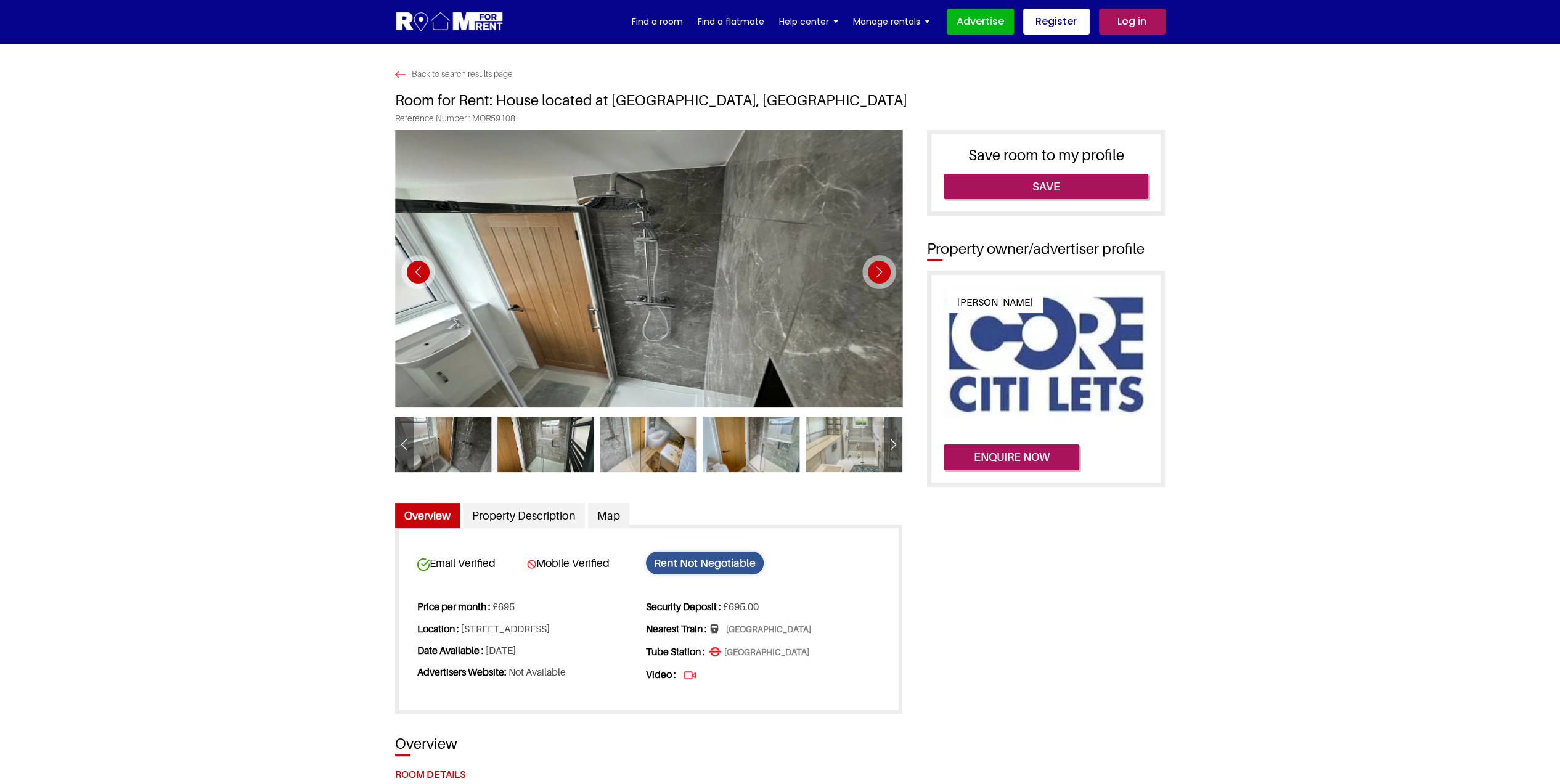
click at [880, 262] on div "Next slide" at bounding box center [879, 272] width 34 height 34
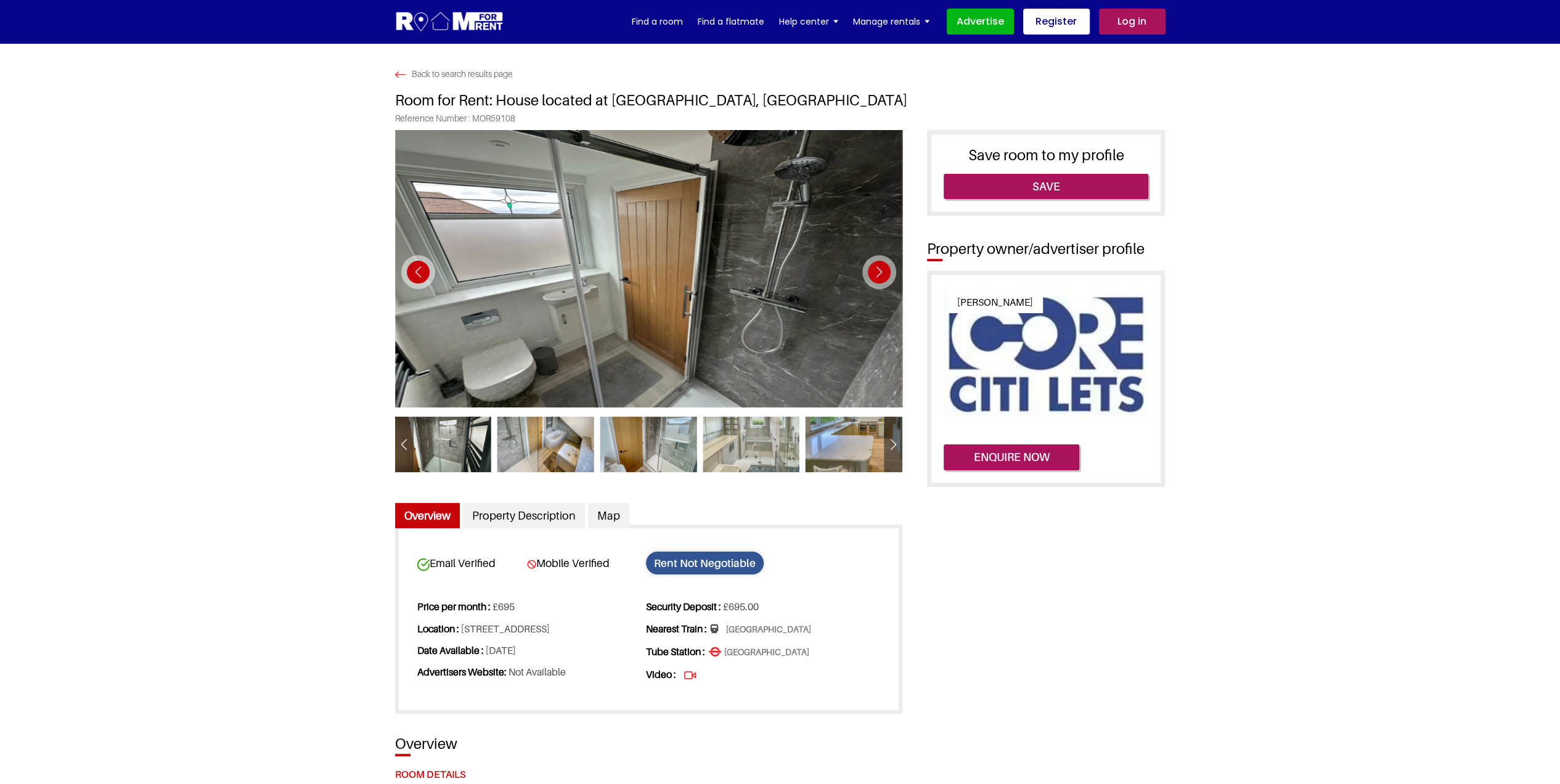
click at [880, 262] on div "Next slide" at bounding box center [879, 272] width 34 height 34
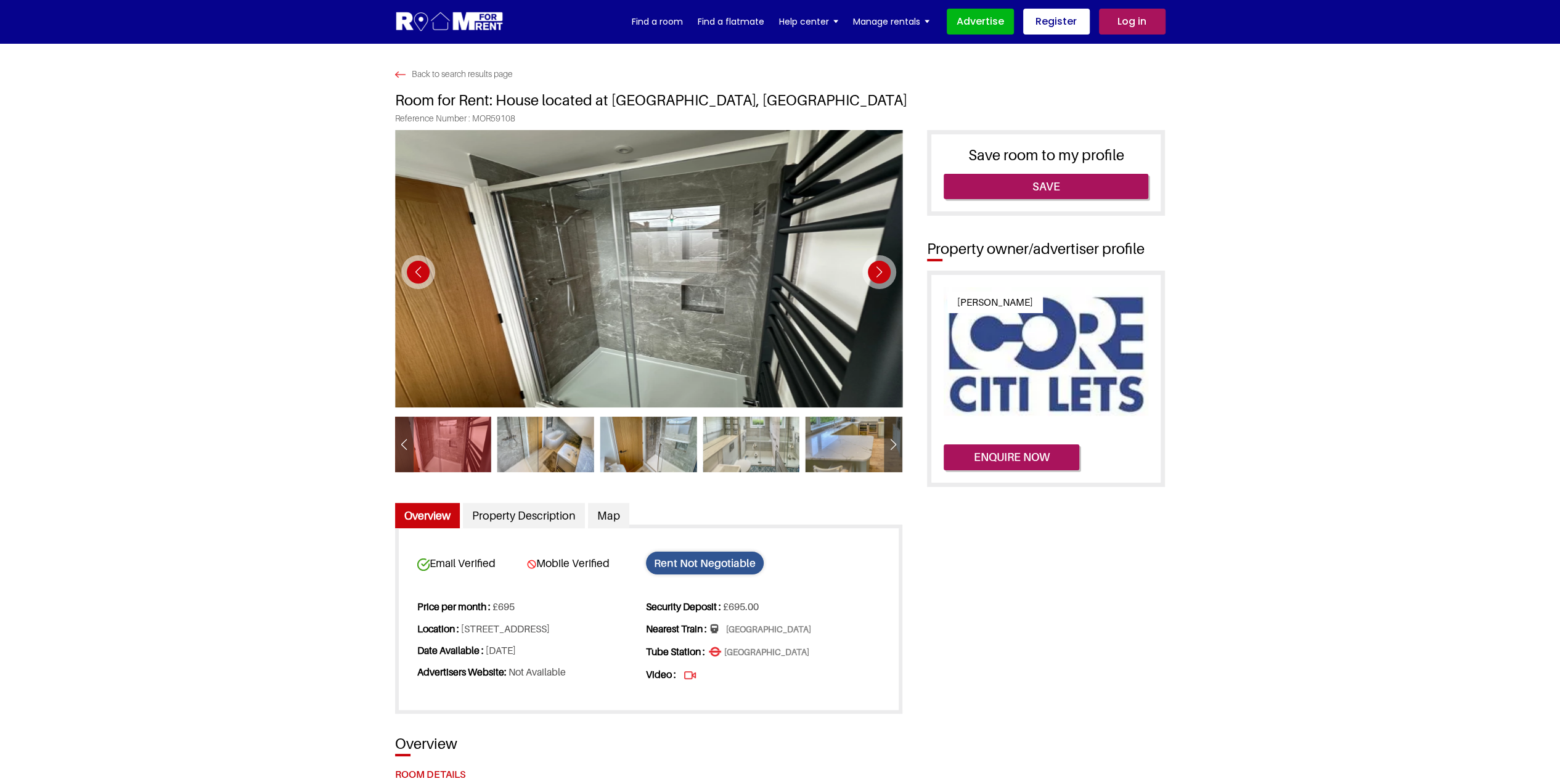
click at [880, 262] on div "Next slide" at bounding box center [879, 272] width 34 height 34
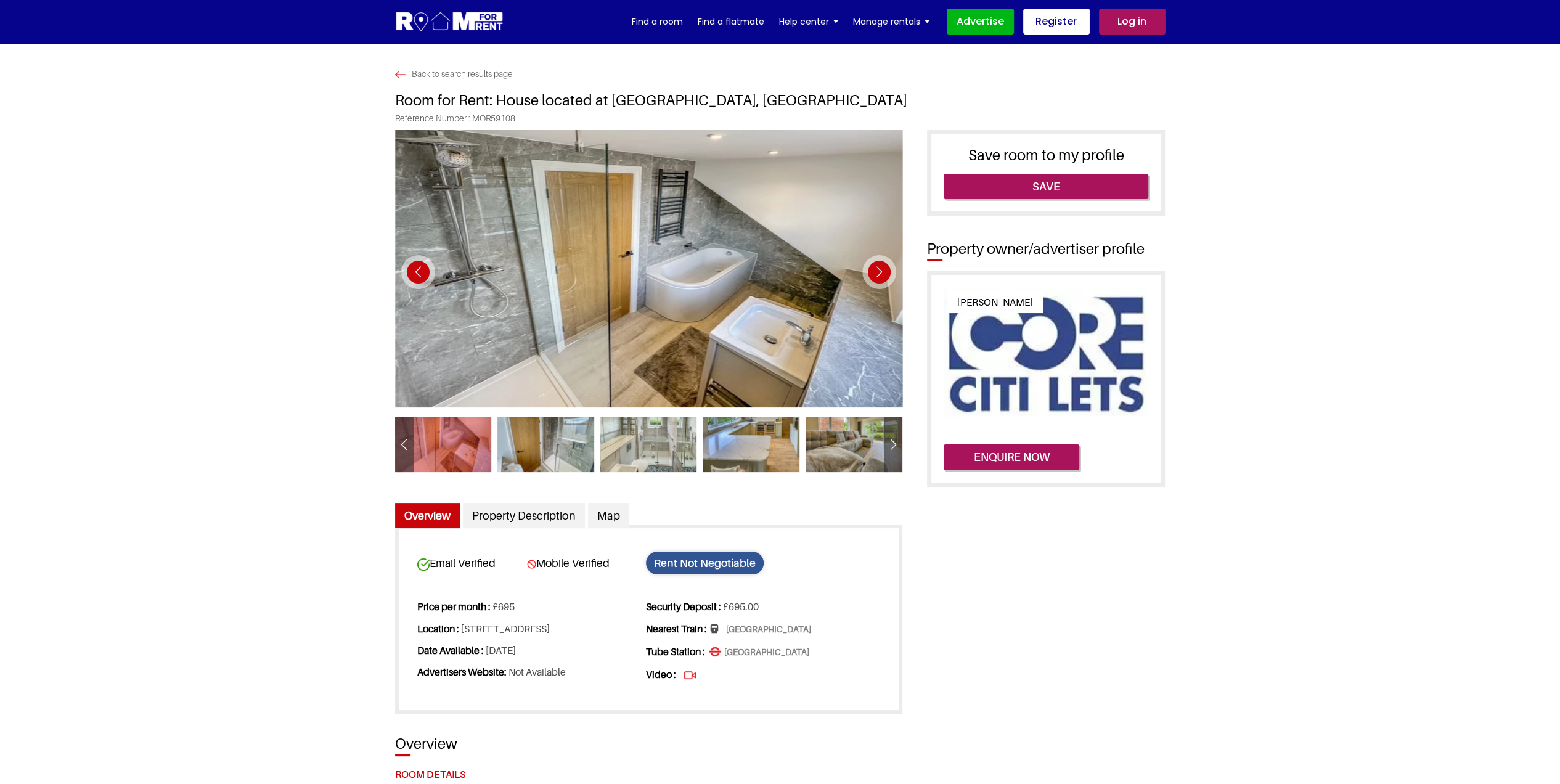
click at [880, 262] on div "Next slide" at bounding box center [879, 272] width 34 height 34
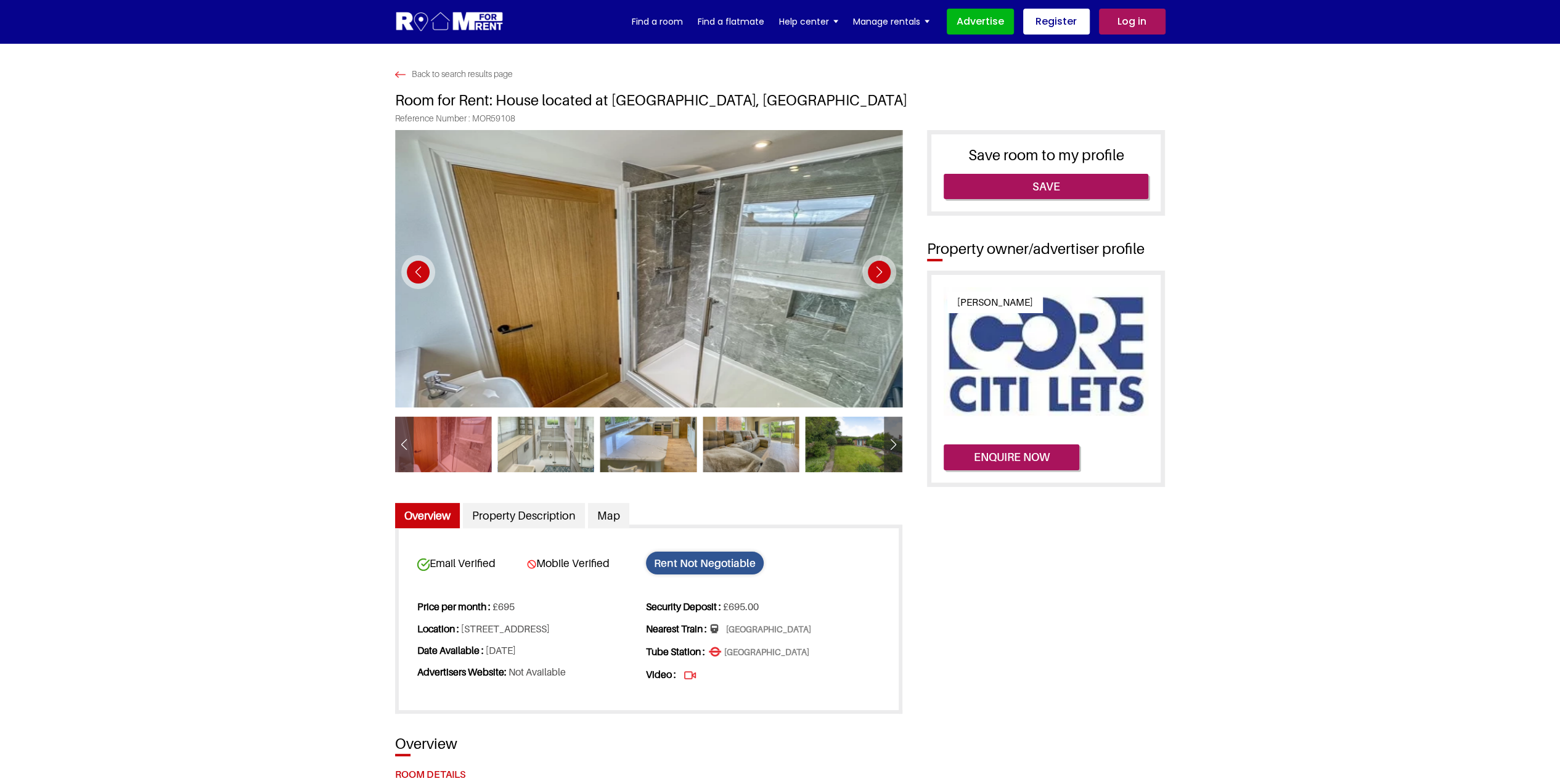
click at [880, 262] on div "Next slide" at bounding box center [879, 272] width 34 height 34
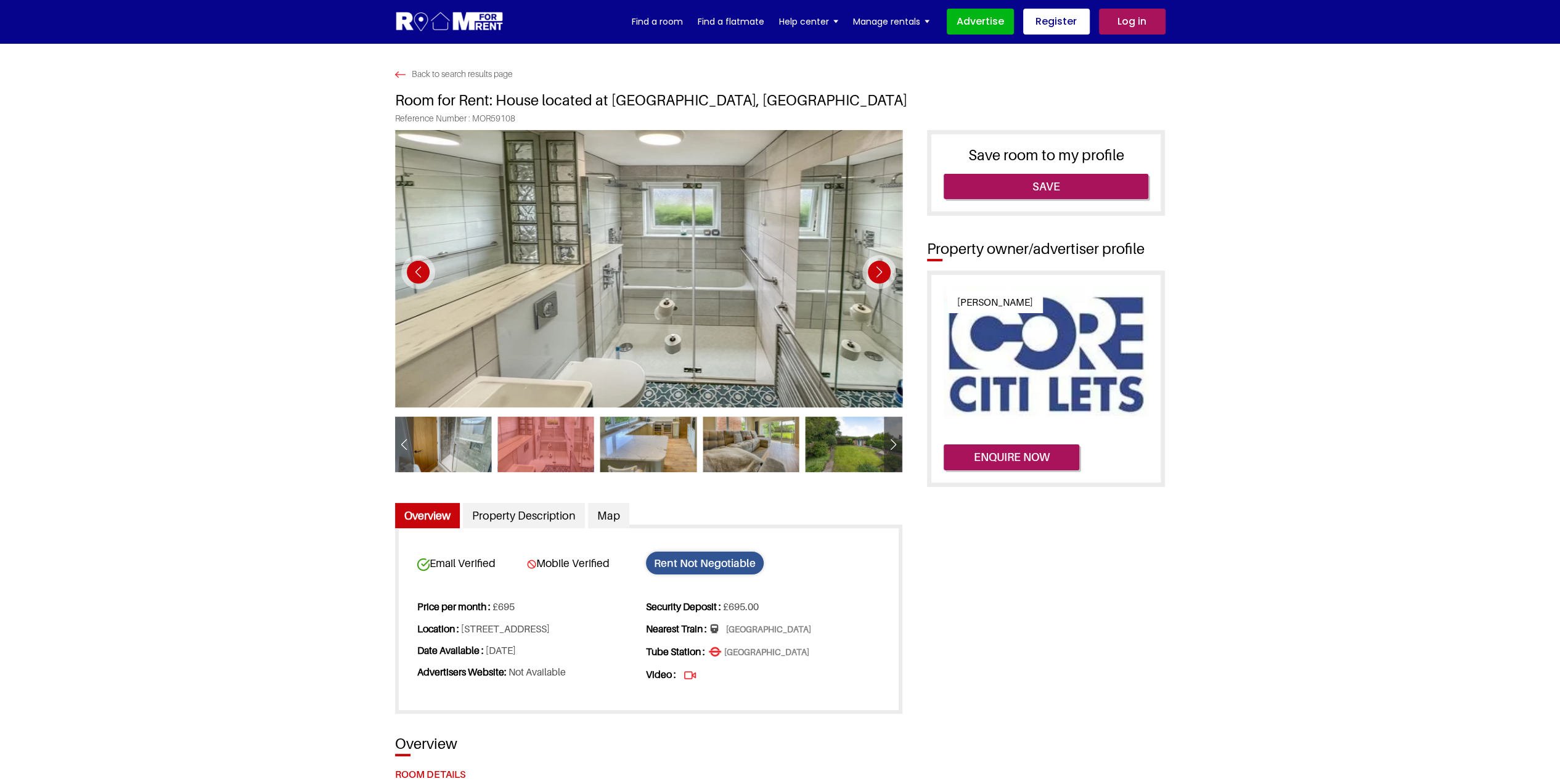
click at [880, 262] on div "Next slide" at bounding box center [879, 272] width 34 height 34
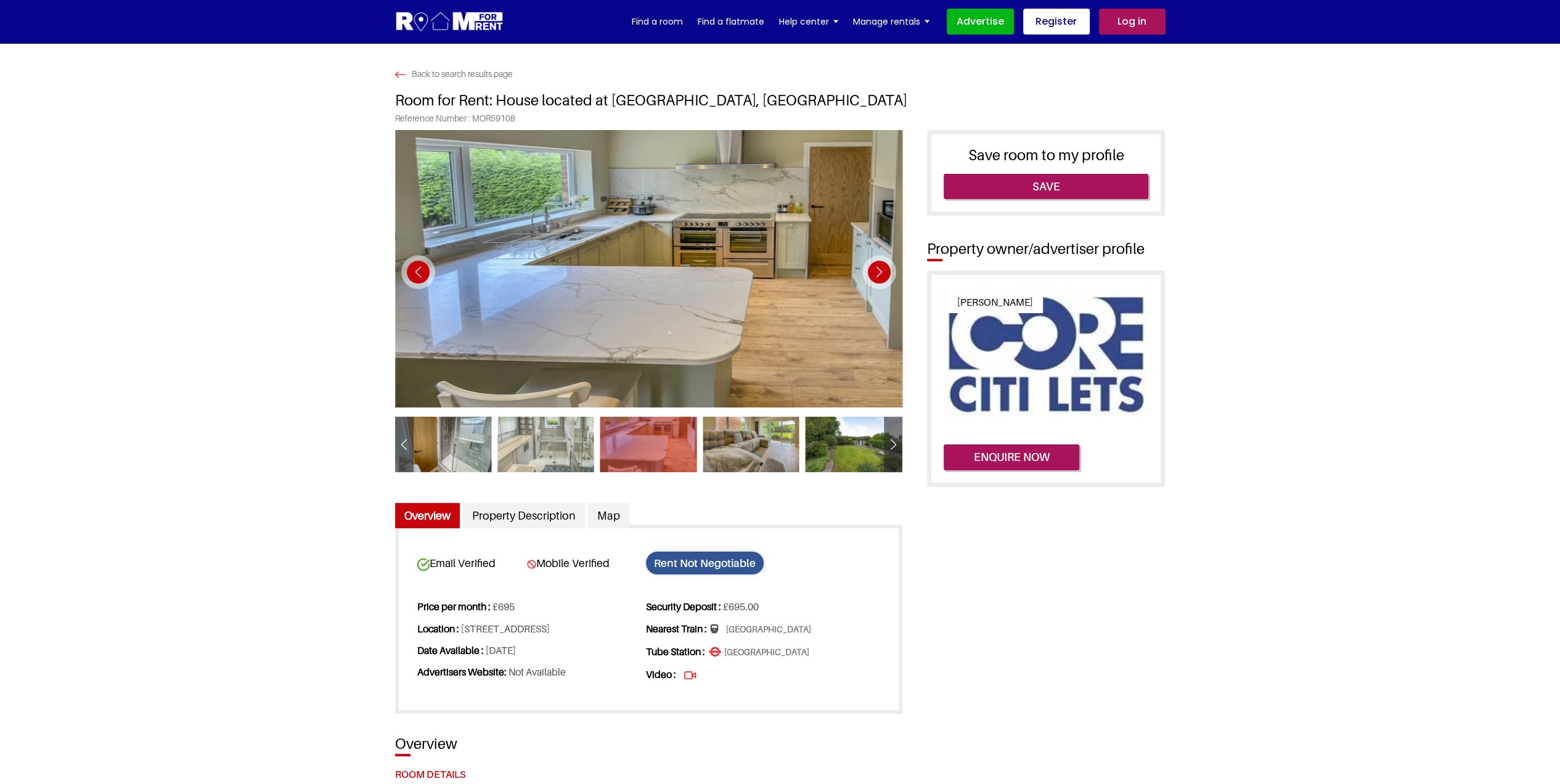
click at [880, 262] on div "Next slide" at bounding box center [879, 272] width 34 height 34
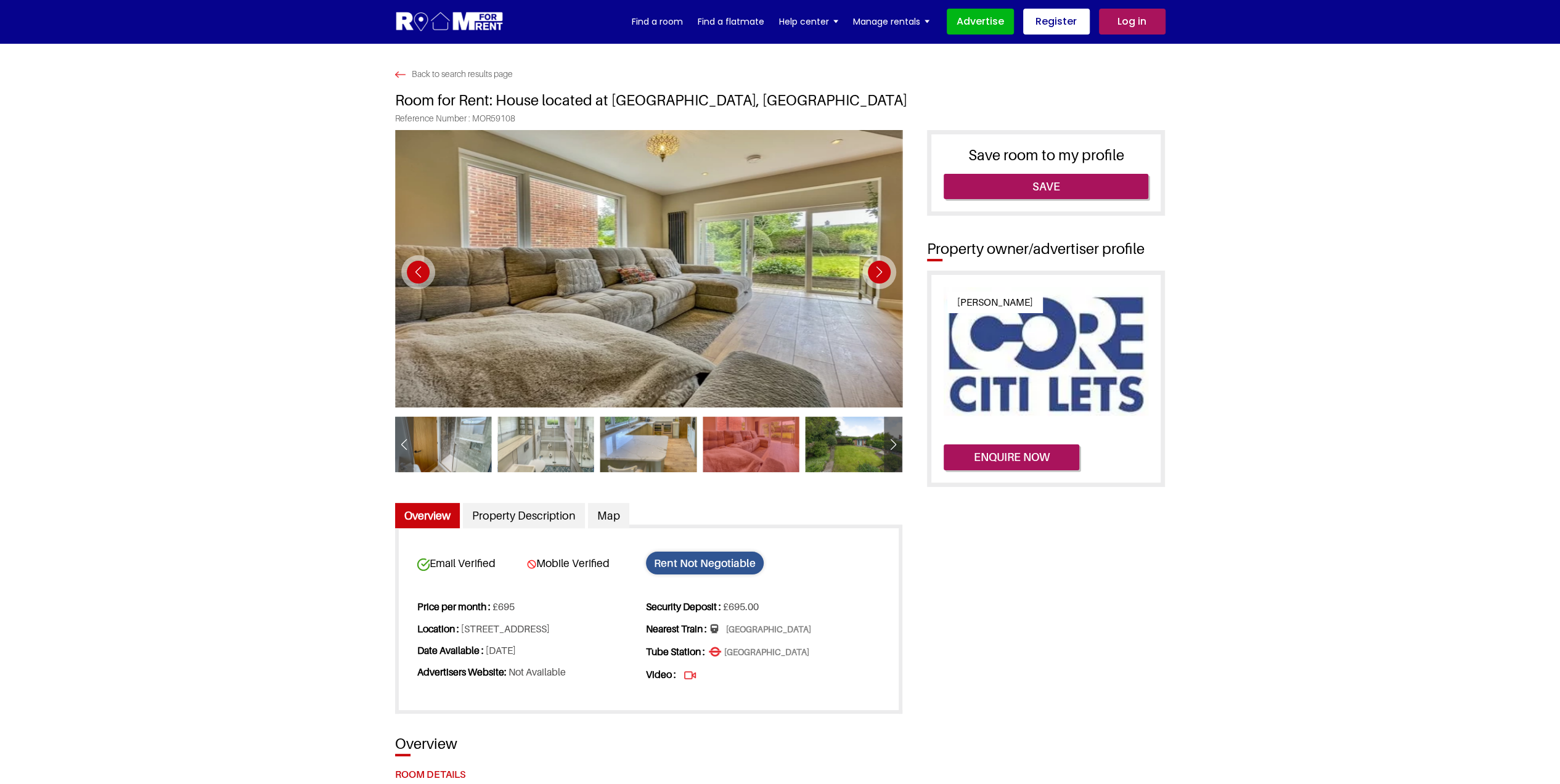
click at [880, 262] on div "Next slide" at bounding box center [879, 272] width 34 height 34
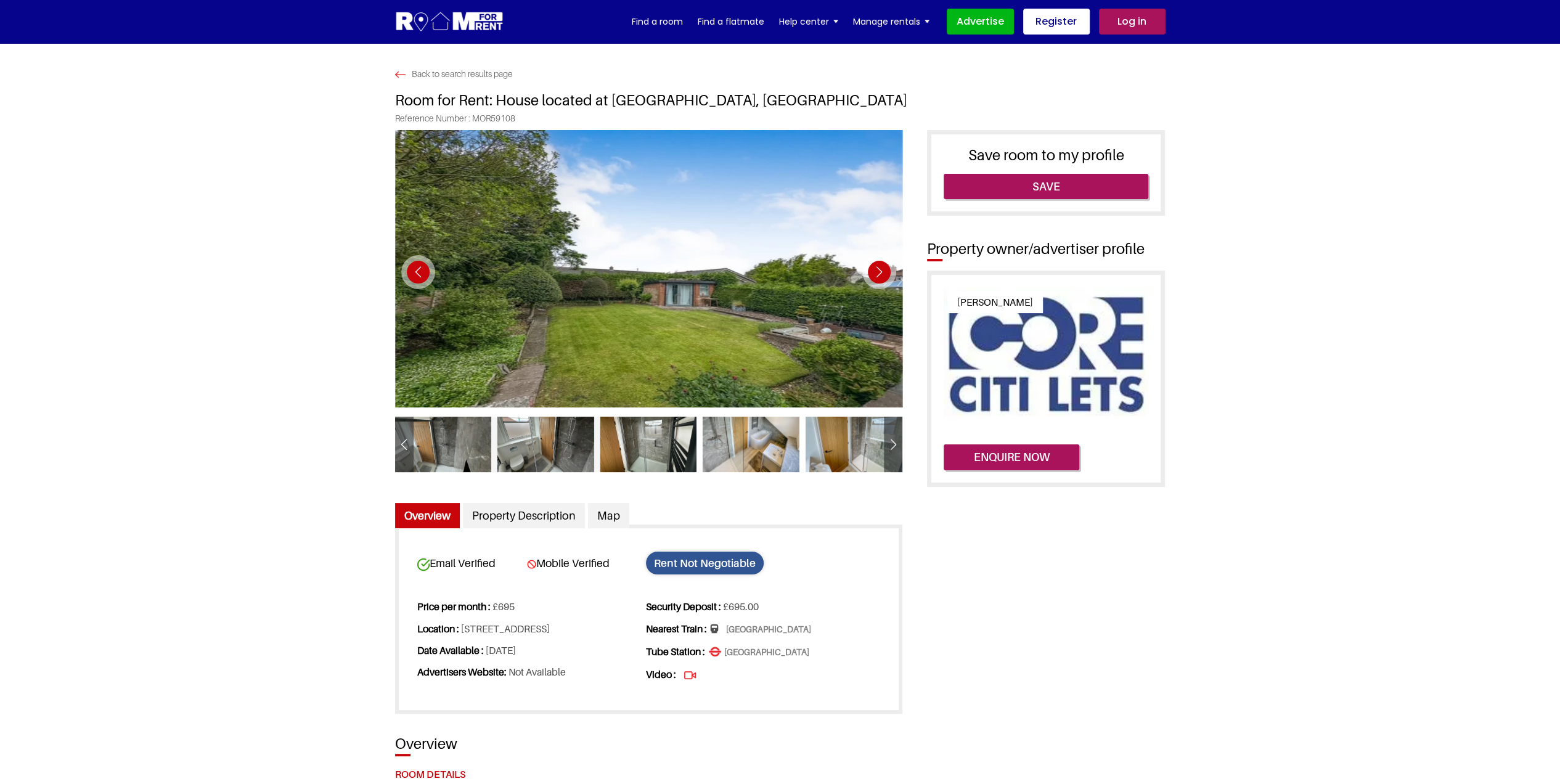
click at [880, 262] on div "Next slide" at bounding box center [879, 272] width 34 height 34
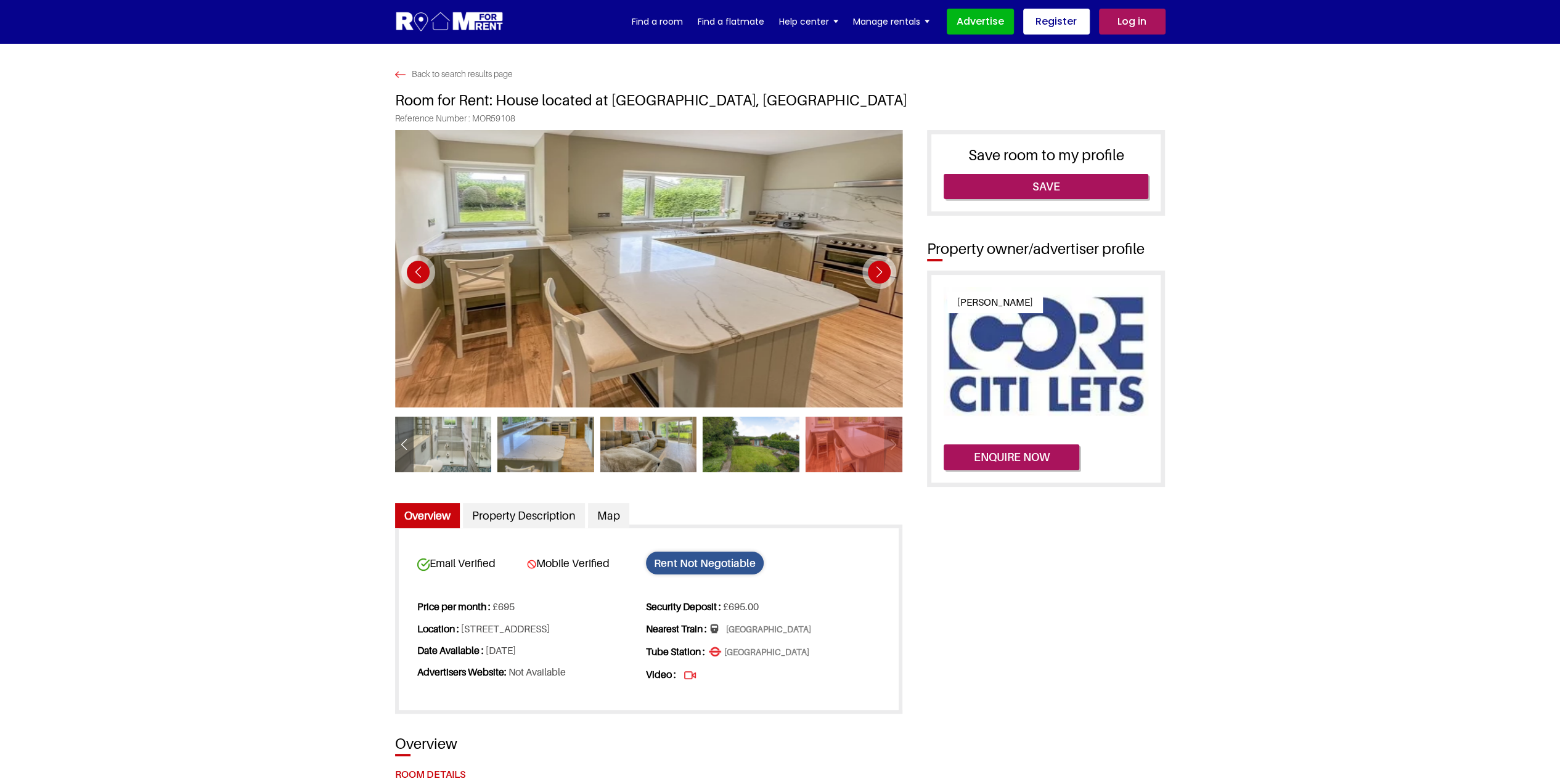
click at [880, 262] on div "Next slide" at bounding box center [879, 272] width 34 height 34
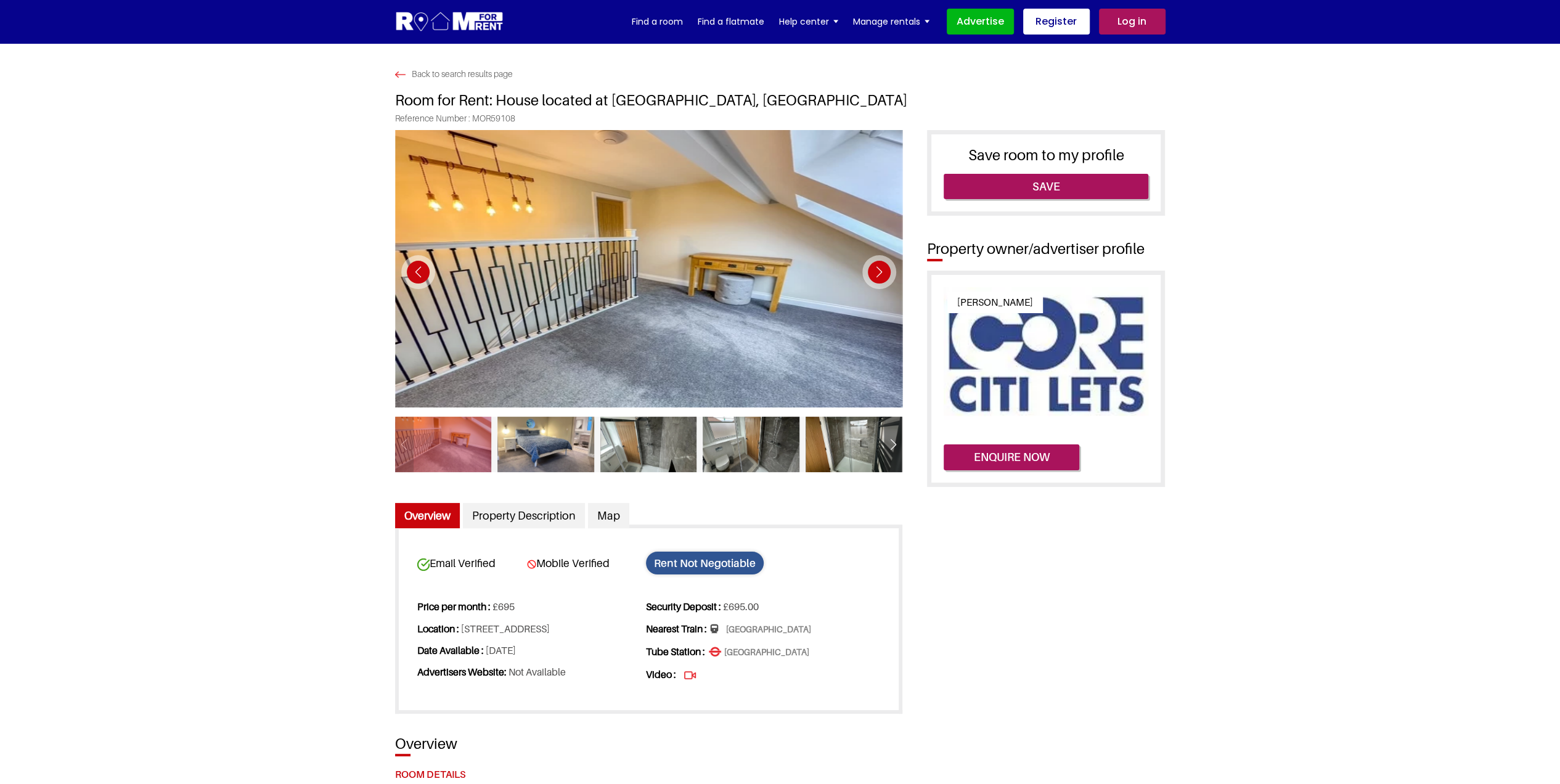
click at [880, 262] on div "Next slide" at bounding box center [879, 272] width 34 height 34
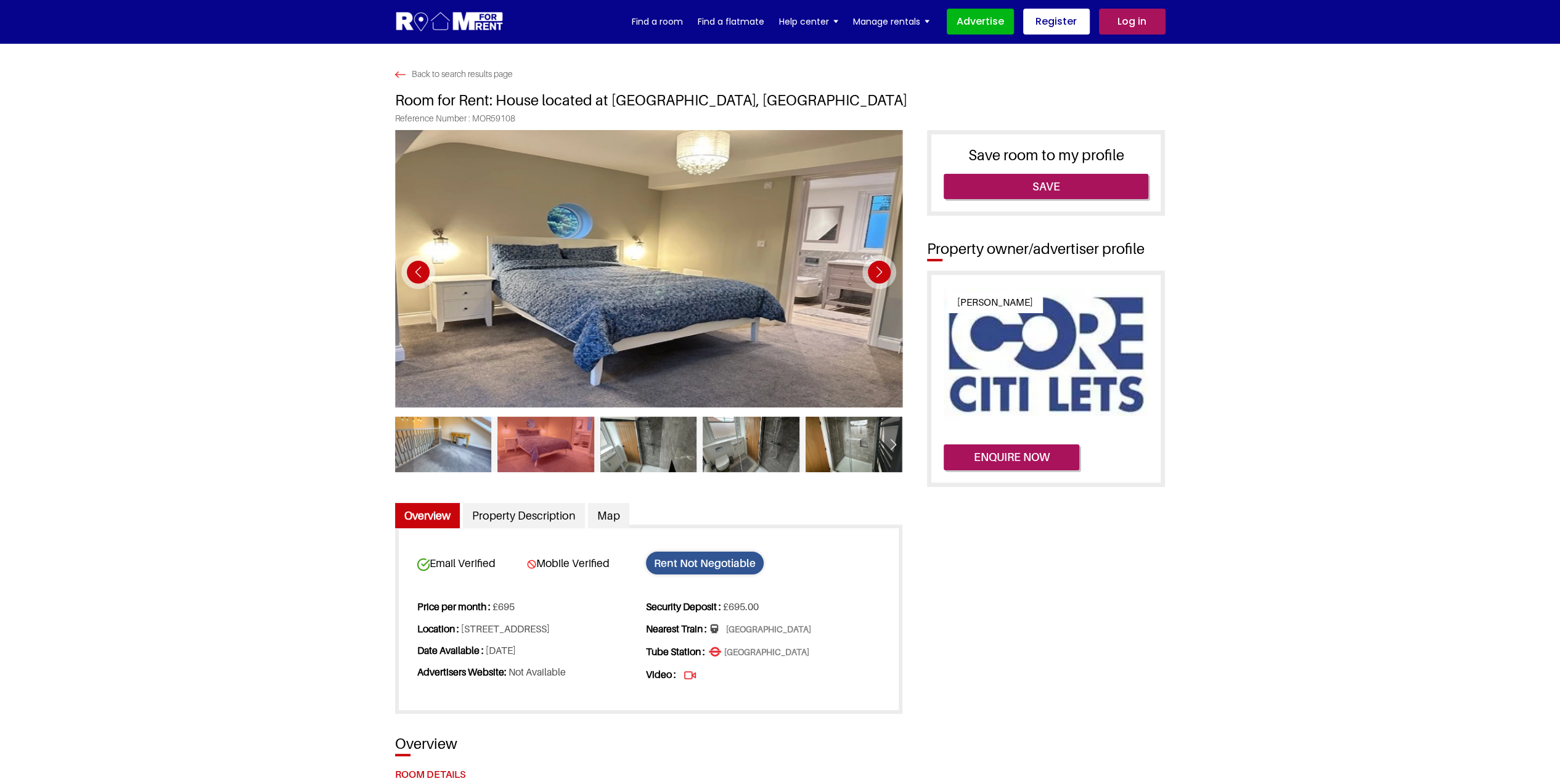
click at [880, 262] on div "Next slide" at bounding box center [879, 272] width 34 height 34
